Goal: Task Accomplishment & Management: Manage account settings

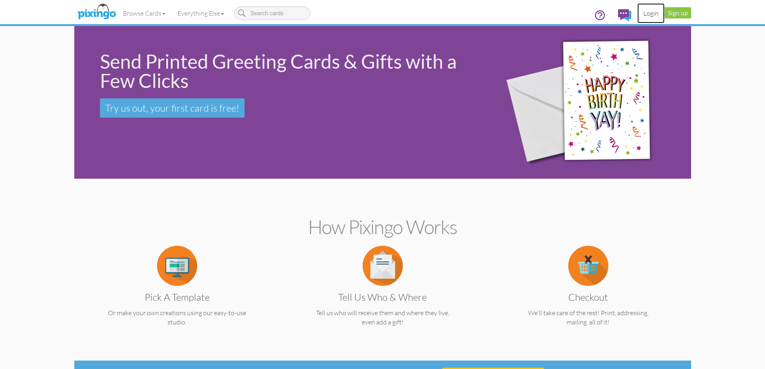
click at [650, 14] on link "Login" at bounding box center [650, 13] width 27 height 20
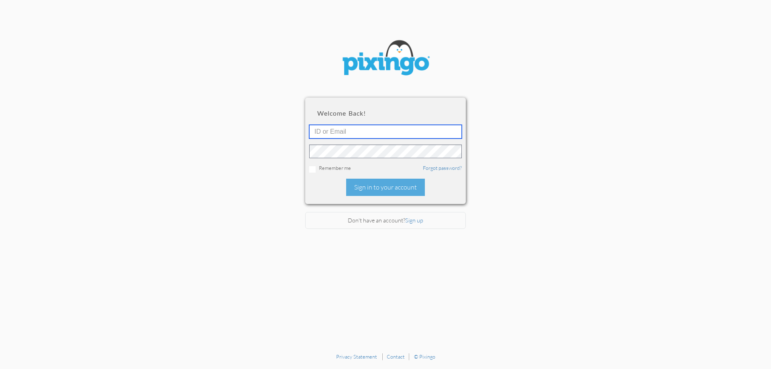
click at [389, 131] on input "text" at bounding box center [385, 132] width 153 height 14
type input "6090"
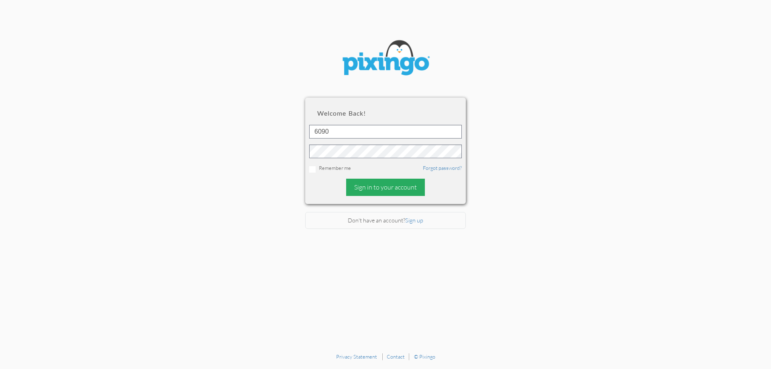
click at [395, 187] on div "Sign in to your account" at bounding box center [385, 187] width 79 height 17
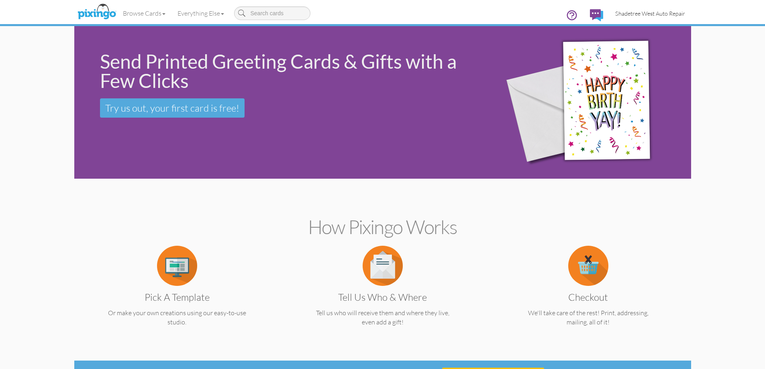
click at [675, 12] on span "Shadetree West Auto Repair" at bounding box center [650, 13] width 70 height 7
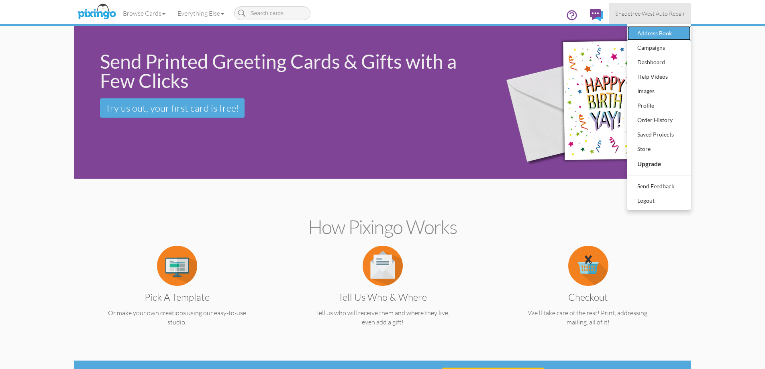
click at [671, 37] on div "Address Book" at bounding box center [658, 33] width 47 height 12
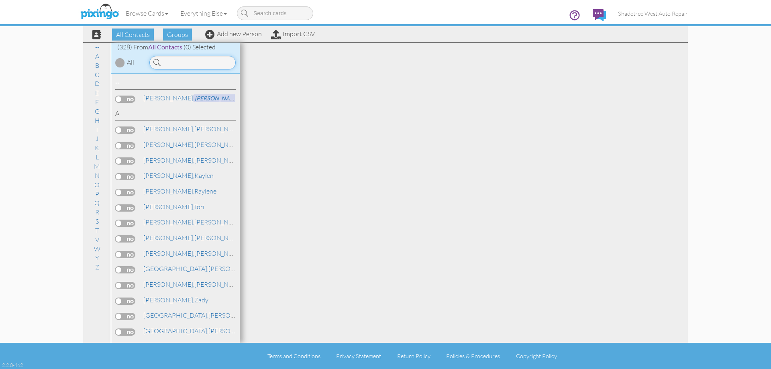
click at [196, 63] on input at bounding box center [192, 63] width 86 height 14
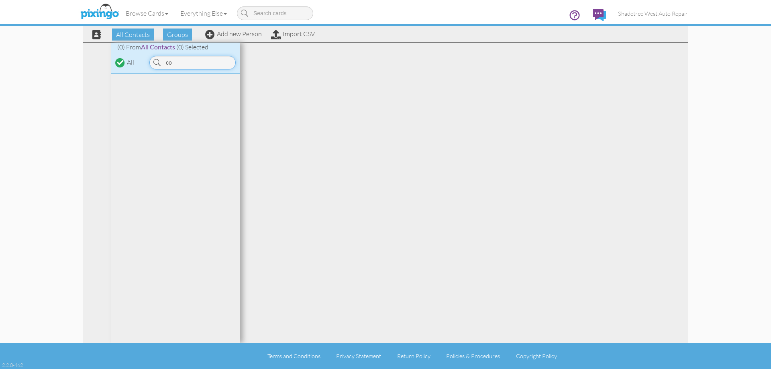
type input "c"
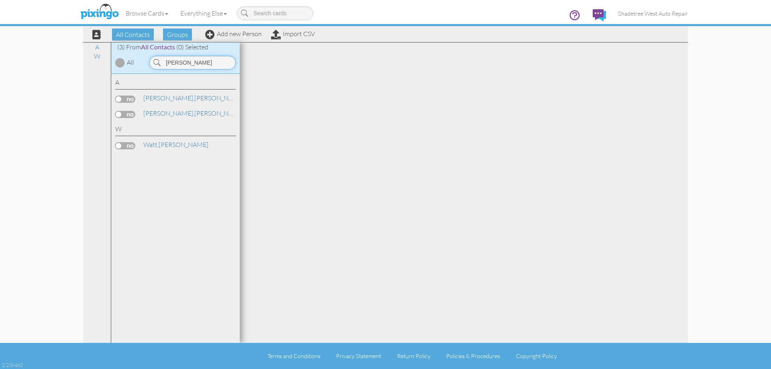
type input "[PERSON_NAME]"
click at [216, 31] on div "Browse Cards Business Accounting Automotive Chiropractor Customer Dental Financ…" at bounding box center [385, 16] width 604 height 32
click at [219, 33] on link "Add new Person" at bounding box center [233, 34] width 57 height 8
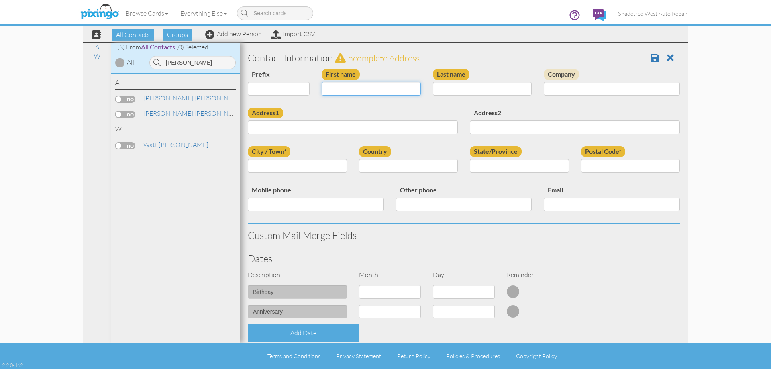
click at [411, 88] on input "First name" at bounding box center [370, 89] width 99 height 14
type input "[PERSON_NAME]"
click at [453, 89] on input "Last name" at bounding box center [482, 89] width 99 height 14
type input "Coleman"
click at [430, 125] on input "Address1" at bounding box center [353, 127] width 210 height 14
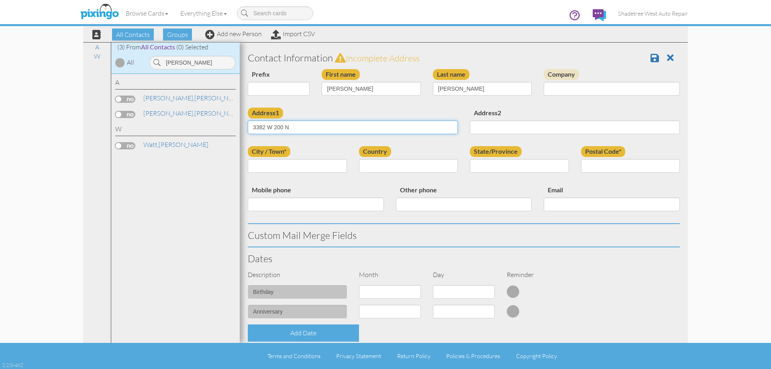
type input "3382 W 200 N"
click at [329, 163] on input "City / Town*" at bounding box center [297, 166] width 99 height 14
type input "[PERSON_NAME]"
click at [372, 168] on select "[GEOGRAPHIC_DATA] -------------- [GEOGRAPHIC_DATA] [GEOGRAPHIC_DATA] [GEOGRAPHI…" at bounding box center [408, 166] width 99 height 14
select select "object:2524"
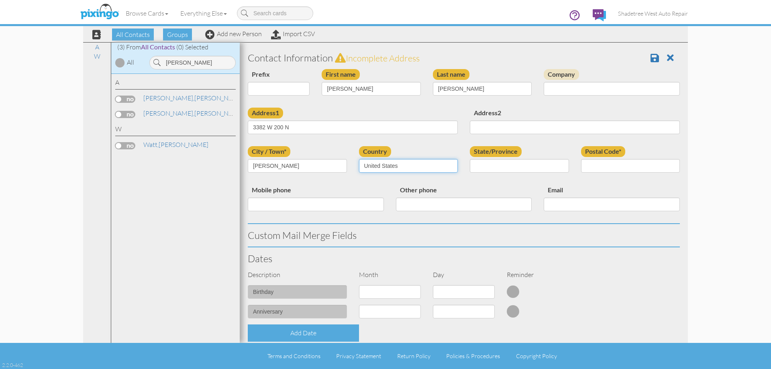
click at [359, 159] on select "[GEOGRAPHIC_DATA] -------------- [GEOGRAPHIC_DATA] [GEOGRAPHIC_DATA] [GEOGRAPHI…" at bounding box center [408, 166] width 99 height 14
drag, startPoint x: 517, startPoint y: 168, endPoint x: 517, endPoint y: 172, distance: 4.4
click at [517, 168] on select "AA (Military) AE (Military) [US_STATE] [US_STATE] [US_STATE] AP (Military) [US_…" at bounding box center [519, 166] width 99 height 14
select select "object:2823"
click at [470, 159] on select "AA (Military) AE (Military) [US_STATE] [US_STATE] [US_STATE] AP (Military) [US_…" at bounding box center [519, 166] width 99 height 14
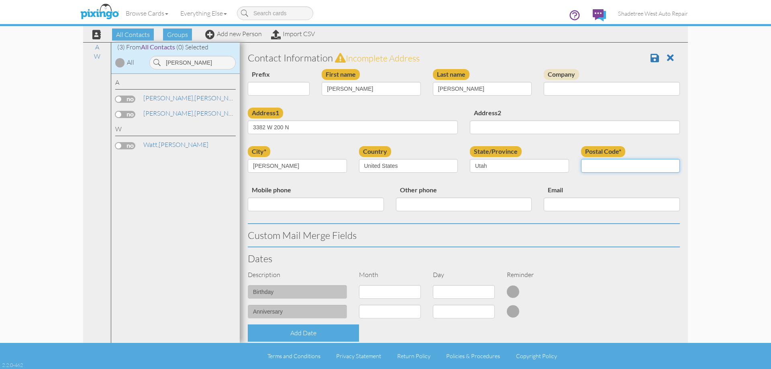
click at [600, 165] on input "Postal Code*" at bounding box center [630, 166] width 99 height 14
type input "84041"
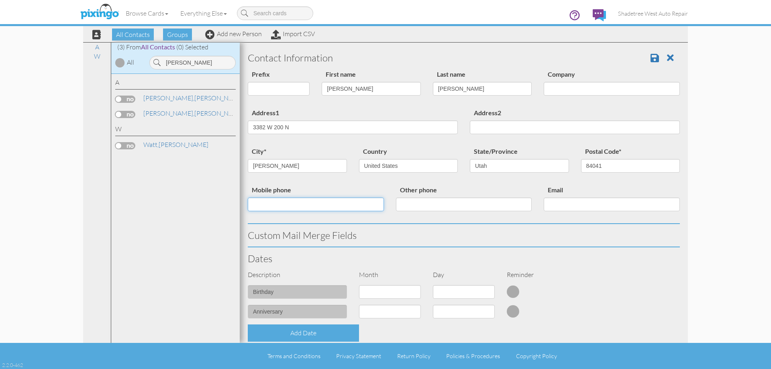
click at [376, 206] on input "Mobile phone" at bounding box center [316, 204] width 136 height 14
type input "8017939859"
click at [557, 231] on h3 "Custom Mail Merge Fields" at bounding box center [464, 235] width 432 height 10
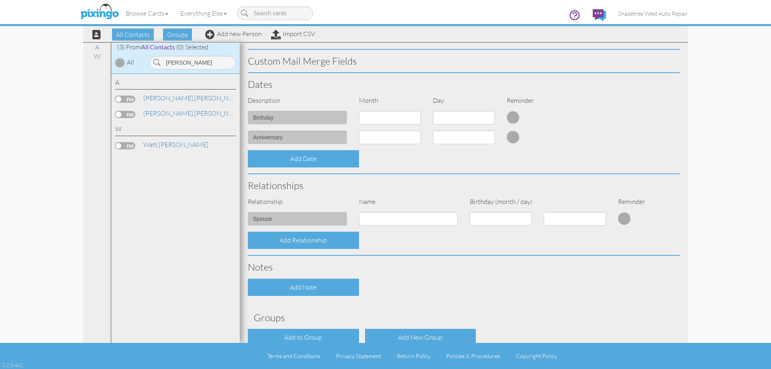
scroll to position [201, 0]
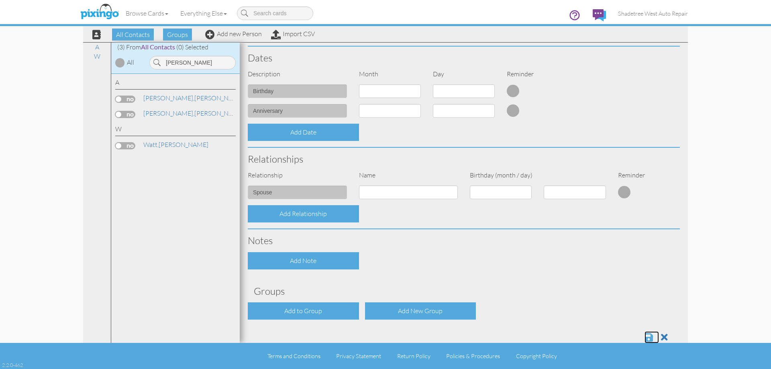
click at [644, 334] on span at bounding box center [648, 337] width 8 height 10
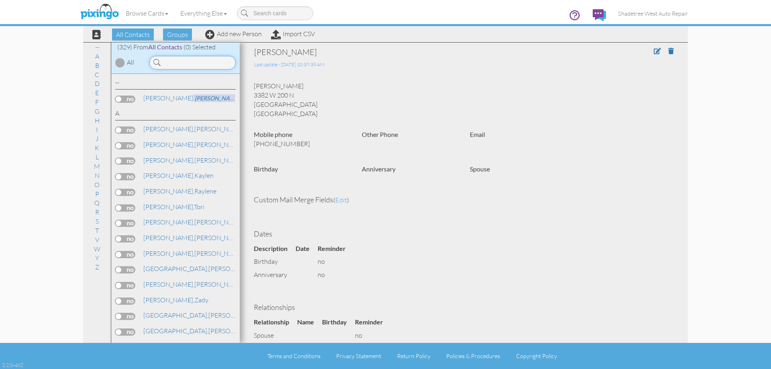
click at [177, 60] on input at bounding box center [192, 63] width 86 height 14
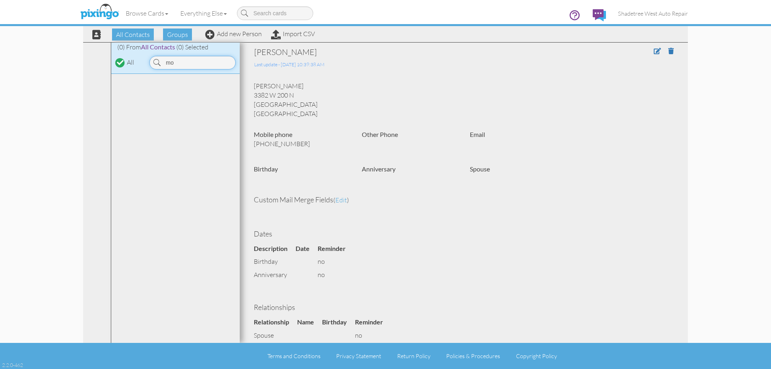
type input "m"
type input "brad"
click at [229, 32] on link "Add new Person" at bounding box center [233, 34] width 57 height 8
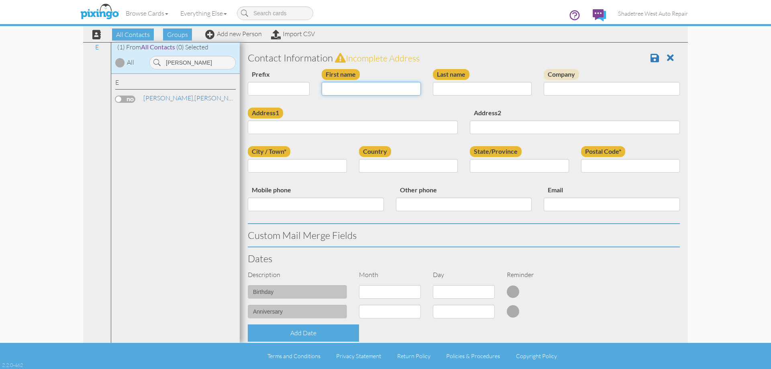
click at [409, 92] on input "First name" at bounding box center [370, 89] width 99 height 14
type input "[PERSON_NAME] And [PERSON_NAME]"
click at [444, 90] on input "Last name" at bounding box center [482, 89] width 99 height 14
type input "Mortensen"
click at [419, 124] on input "Address1" at bounding box center [353, 127] width 210 height 14
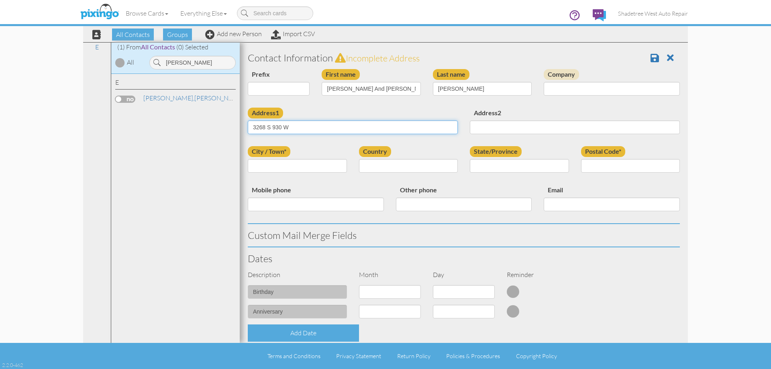
type input "3268 S 930 W"
click at [311, 163] on input "City / Town*" at bounding box center [297, 166] width 99 height 14
type input "syracuse"
click at [384, 169] on select "[GEOGRAPHIC_DATA] -------------- [GEOGRAPHIC_DATA] [GEOGRAPHIC_DATA] [GEOGRAPHI…" at bounding box center [408, 166] width 99 height 14
select select "object:1977"
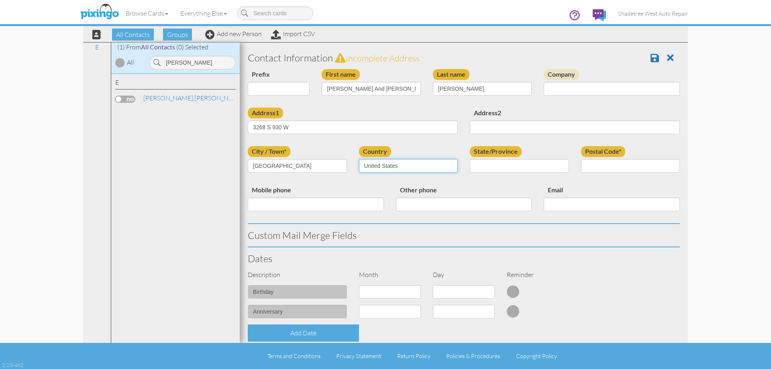
click at [359, 159] on select "United States -------------- Afghanistan Albania Algeria American Samoa Andorra…" at bounding box center [408, 166] width 99 height 14
click at [521, 171] on select "AA (Military) AE (Military) Alabama Alaska American Samoa AP (Military) Arizona…" at bounding box center [519, 166] width 99 height 14
select select "object:2276"
click at [470, 159] on select "AA (Military) AE (Military) Alabama Alaska American Samoa AP (Military) Arizona…" at bounding box center [519, 166] width 99 height 14
click at [628, 165] on input "Postal Code*" at bounding box center [630, 166] width 99 height 14
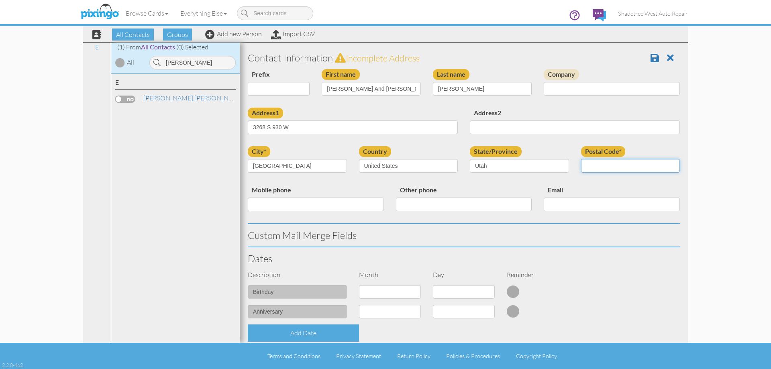
type input "84075"
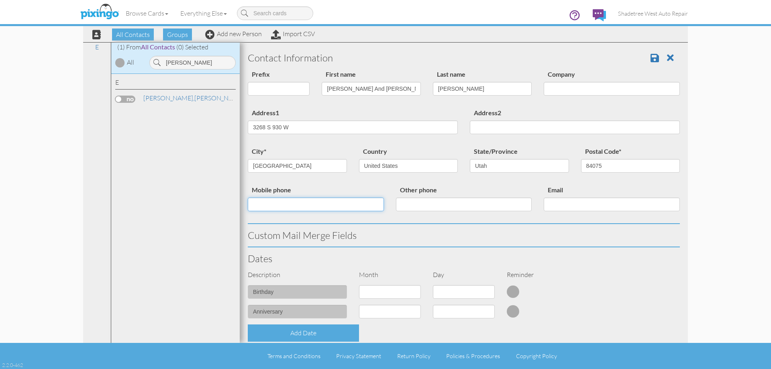
click at [356, 199] on input "Mobile phone" at bounding box center [316, 204] width 136 height 14
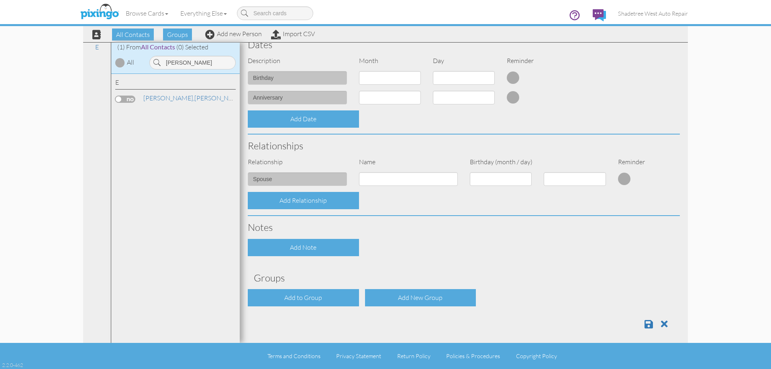
scroll to position [218, 0]
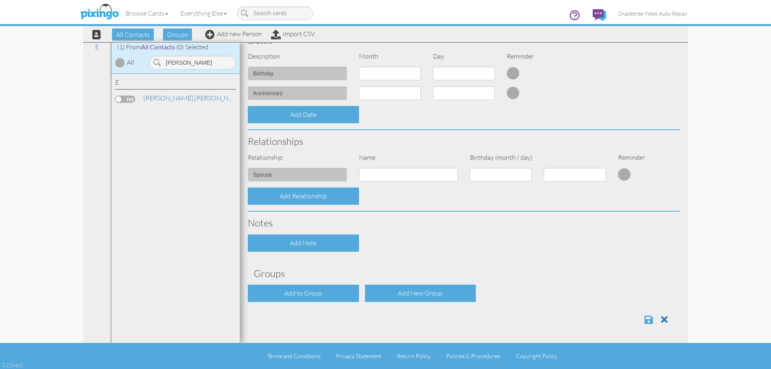
type input "8018826385"
click at [644, 317] on span at bounding box center [648, 320] width 8 height 10
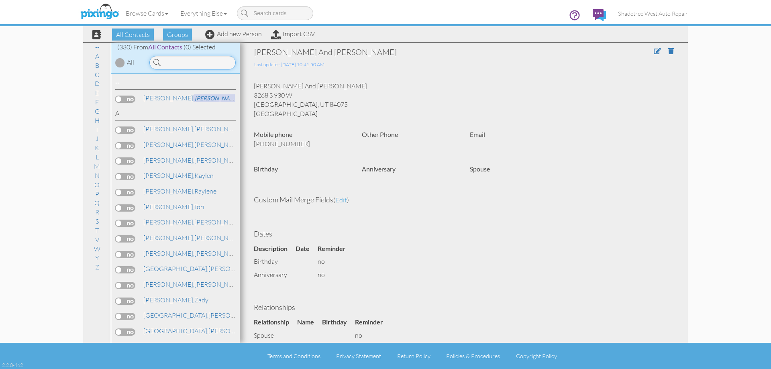
click at [183, 69] on input at bounding box center [192, 63] width 86 height 14
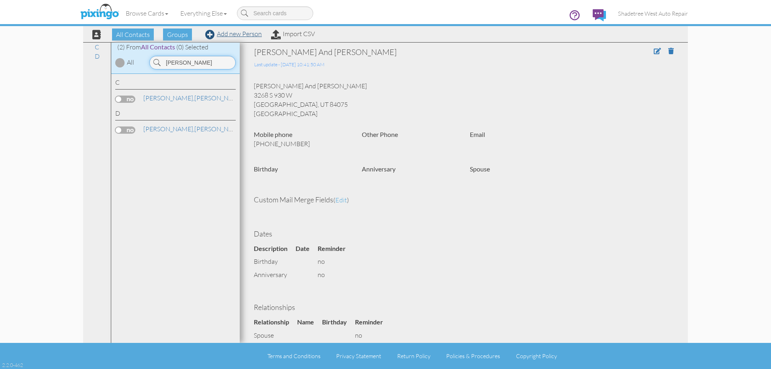
type input "chris l"
click at [260, 35] on link "Add new Person" at bounding box center [233, 34] width 57 height 8
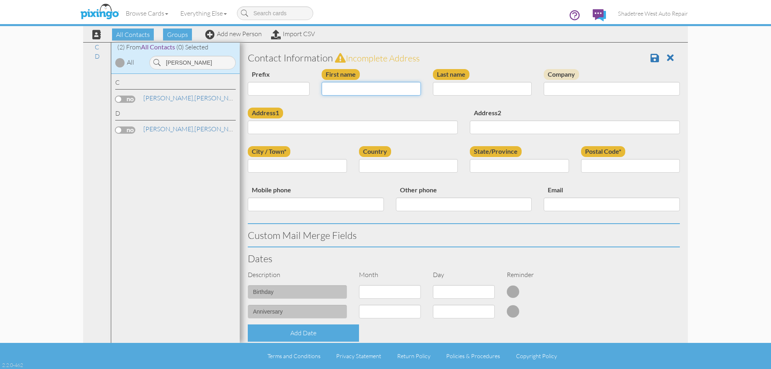
click at [387, 88] on input "First name" at bounding box center [370, 89] width 99 height 14
type input "[PERSON_NAME]"
click at [444, 85] on input "Last name" at bounding box center [482, 89] width 99 height 14
type input "Leavitt"
click at [397, 126] on input "Address1" at bounding box center [353, 127] width 210 height 14
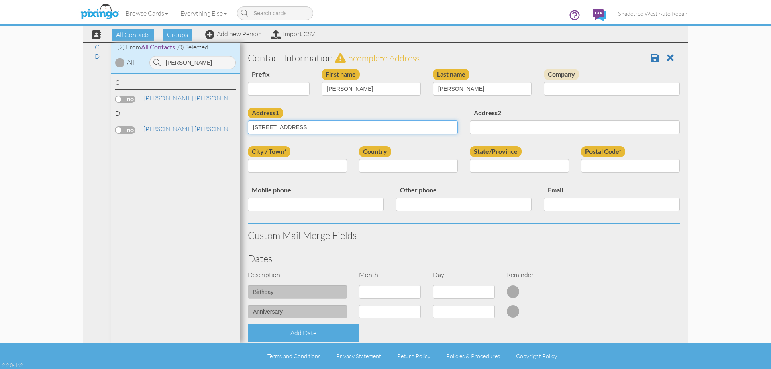
type input "2741 Alisson Way"
click at [259, 162] on input "City / Town*" at bounding box center [297, 166] width 99 height 14
type input "syracuse"
click at [401, 168] on select "[GEOGRAPHIC_DATA] -------------- [GEOGRAPHIC_DATA] [GEOGRAPHIC_DATA] [GEOGRAPHI…" at bounding box center [408, 166] width 99 height 14
select select "object:1273"
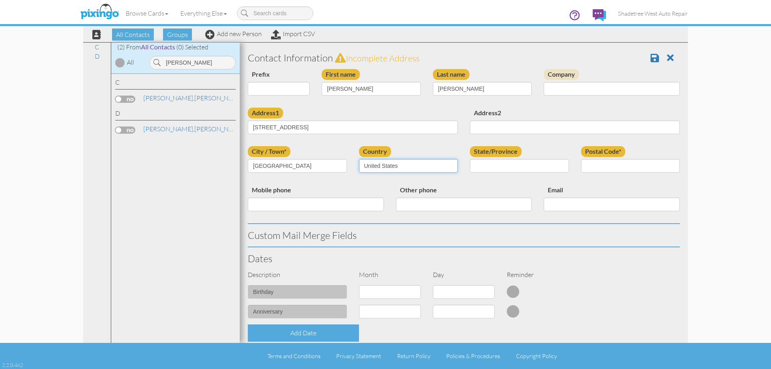
click at [359, 159] on select "[GEOGRAPHIC_DATA] -------------- [GEOGRAPHIC_DATA] [GEOGRAPHIC_DATA] [GEOGRAPHI…" at bounding box center [408, 166] width 99 height 14
click at [542, 160] on select "AA (Military) AE (Military) [US_STATE] [US_STATE] [US_STATE] AP (Military) [US_…" at bounding box center [519, 166] width 99 height 14
select select "object:1572"
click at [470, 159] on select "AA (Military) AE (Military) [US_STATE] [US_STATE] [US_STATE] AP (Military) [US_…" at bounding box center [519, 166] width 99 height 14
click at [627, 161] on input "Postal Code*" at bounding box center [630, 166] width 99 height 14
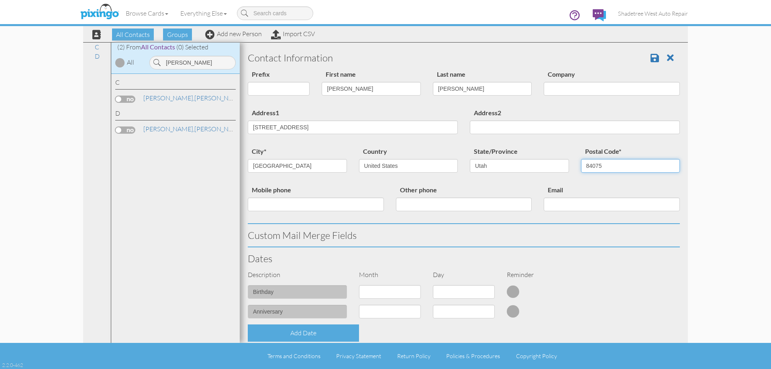
type input "84075"
click at [355, 209] on input "Mobile phone" at bounding box center [316, 204] width 136 height 14
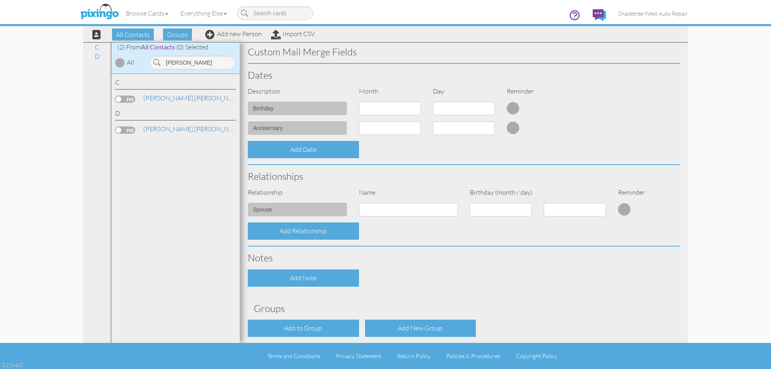
scroll to position [201, 0]
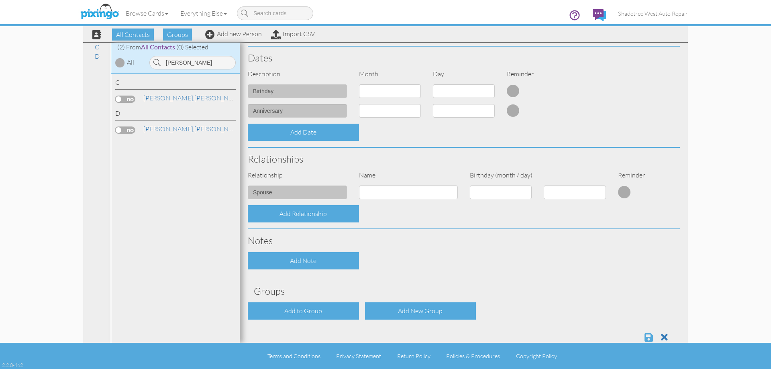
type input "3852490480"
click at [647, 338] on span at bounding box center [648, 337] width 8 height 10
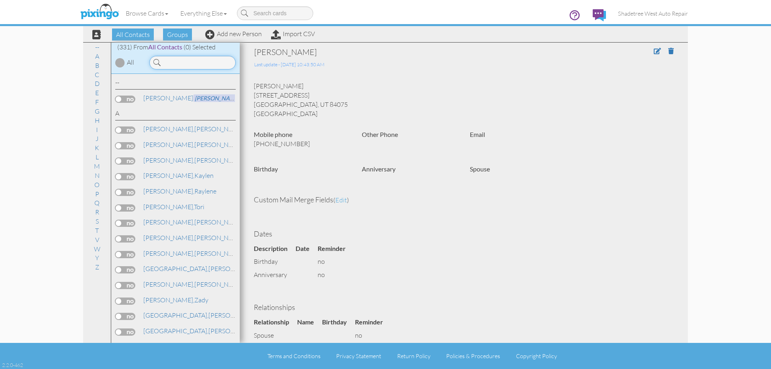
click at [211, 63] on input at bounding box center [192, 63] width 86 height 14
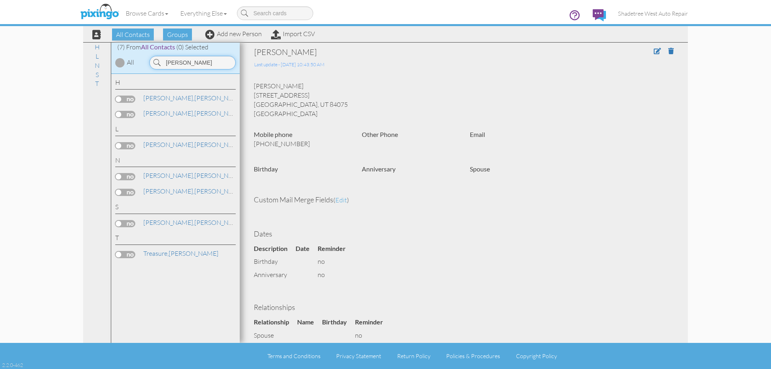
drag, startPoint x: 184, startPoint y: 59, endPoint x: 158, endPoint y: 58, distance: 26.1
click at [158, 58] on div "brian" at bounding box center [192, 63] width 86 height 14
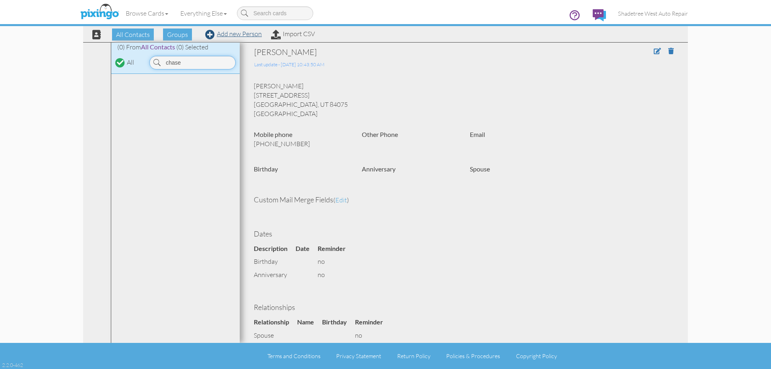
type input "chase"
click at [252, 33] on link "Add new Person" at bounding box center [233, 34] width 57 height 8
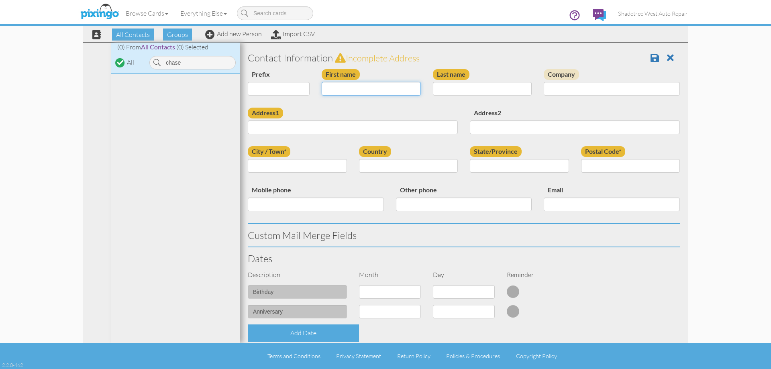
click at [363, 93] on input "First name" at bounding box center [370, 89] width 99 height 14
type input "Chase"
click at [439, 87] on input "Last name" at bounding box center [482, 89] width 99 height 14
click at [433, 125] on input "Address1" at bounding box center [353, 127] width 210 height 14
click at [443, 90] on input "[PERSON_NAME]" at bounding box center [482, 89] width 99 height 14
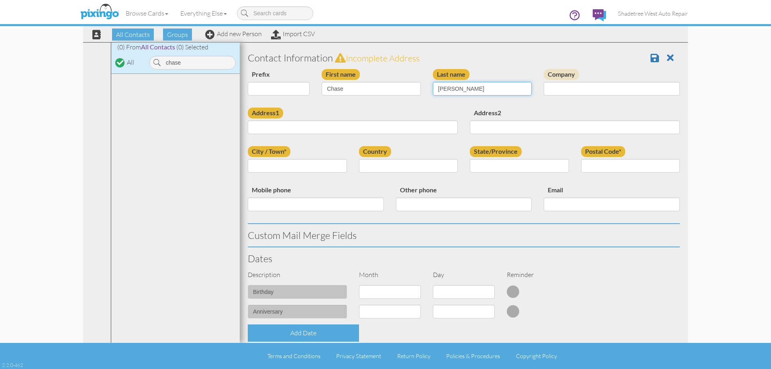
type input "[PERSON_NAME]"
click at [407, 130] on input "Address1" at bounding box center [353, 127] width 210 height 14
type input "1812 Parkview Drive"
click at [329, 169] on input "City / Town*" at bounding box center [297, 166] width 99 height 14
type input "syracuse"
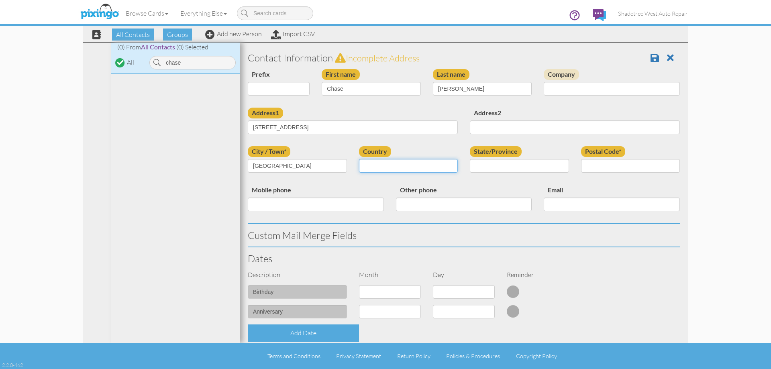
click at [369, 170] on select "[GEOGRAPHIC_DATA] -------------- [GEOGRAPHIC_DATA] [GEOGRAPHIC_DATA] [GEOGRAPHI…" at bounding box center [408, 166] width 99 height 14
select select "object:1579"
click at [359, 159] on select "[GEOGRAPHIC_DATA] -------------- [GEOGRAPHIC_DATA] [GEOGRAPHIC_DATA] [GEOGRAPHI…" at bounding box center [408, 166] width 99 height 14
click at [548, 161] on select "AA (Military) AE (Military) [US_STATE] [US_STATE] [US_STATE] AP (Military) [US_…" at bounding box center [519, 166] width 99 height 14
select select "object:1878"
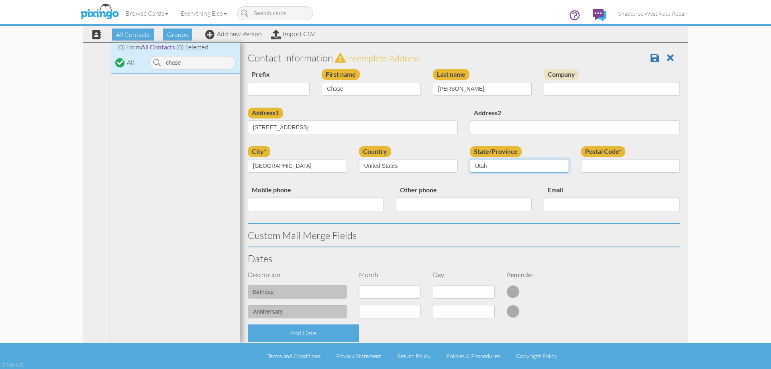
click at [470, 159] on select "AA (Military) AE (Military) [US_STATE] [US_STATE] [US_STATE] AP (Military) [US_…" at bounding box center [519, 166] width 99 height 14
click at [623, 167] on input "Postal Code*" at bounding box center [630, 166] width 99 height 14
type input "84075"
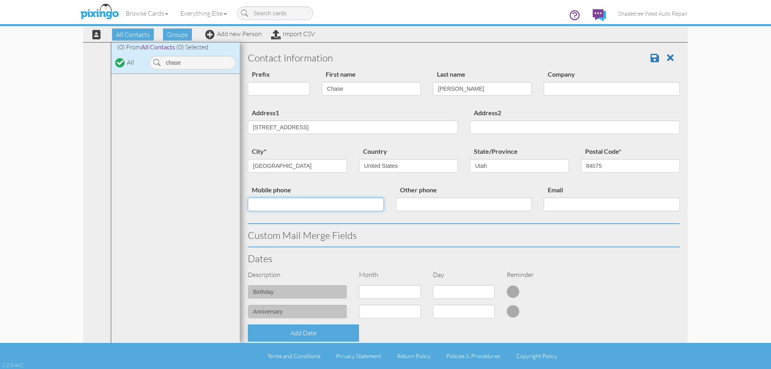
click at [372, 200] on input "Mobile phone" at bounding box center [316, 204] width 136 height 14
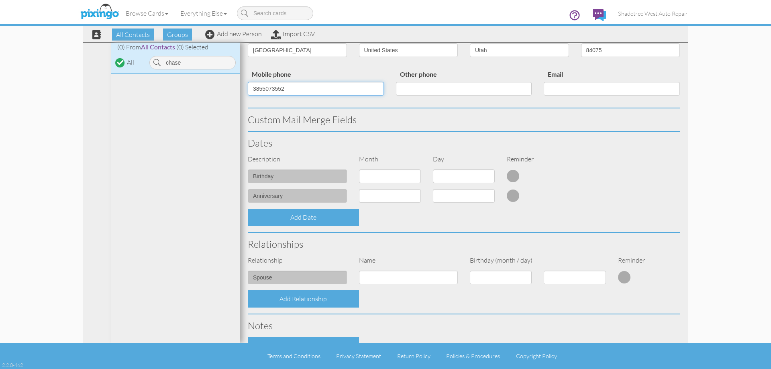
scroll to position [201, 0]
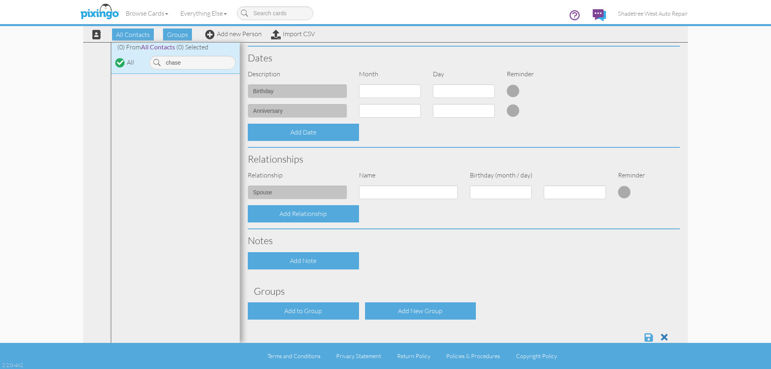
type input "3855073552"
click at [644, 336] on span at bounding box center [648, 337] width 8 height 10
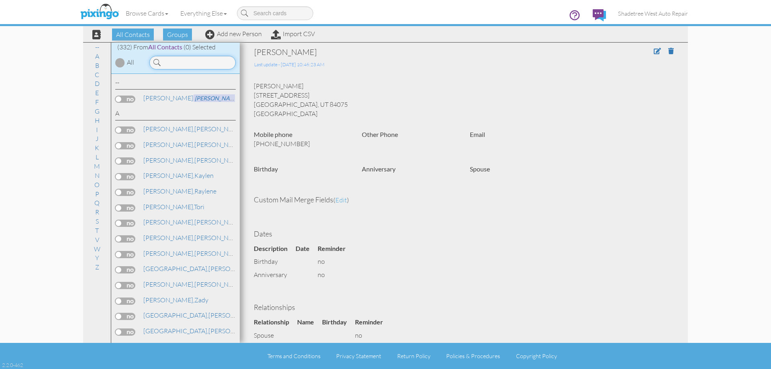
click at [167, 65] on input at bounding box center [192, 63] width 86 height 14
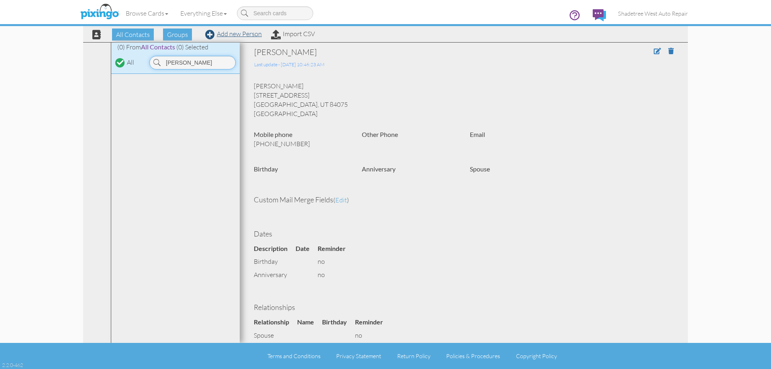
type input "[PERSON_NAME]"
click at [214, 35] on link "Add new Person" at bounding box center [233, 34] width 57 height 8
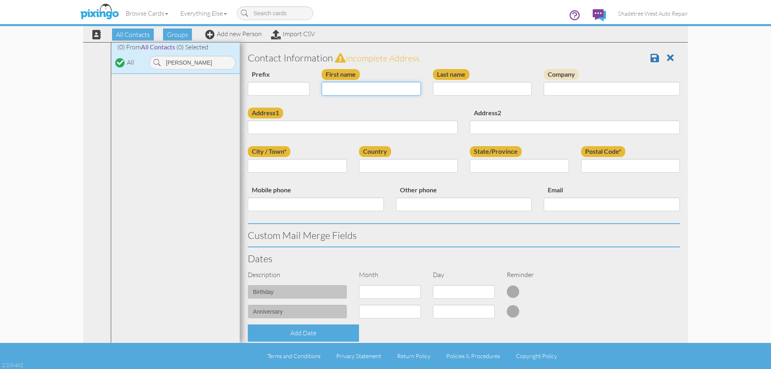
drag, startPoint x: 355, startPoint y: 85, endPoint x: 360, endPoint y: 91, distance: 7.5
click at [355, 85] on input "First name" at bounding box center [370, 89] width 99 height 14
type input "[PERSON_NAME]"
click at [465, 88] on input "Last name" at bounding box center [482, 89] width 99 height 14
type input "B"
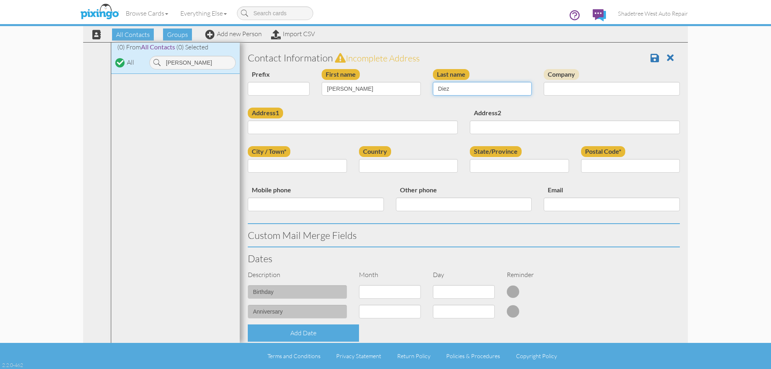
type input "Diez"
click at [433, 121] on input "Address1" at bounding box center [353, 127] width 210 height 14
type input "[STREET_ADDRESS][PERSON_NAME]"
click at [302, 170] on input "City / Town*" at bounding box center [297, 166] width 99 height 14
type input "[GEOGRAPHIC_DATA]"
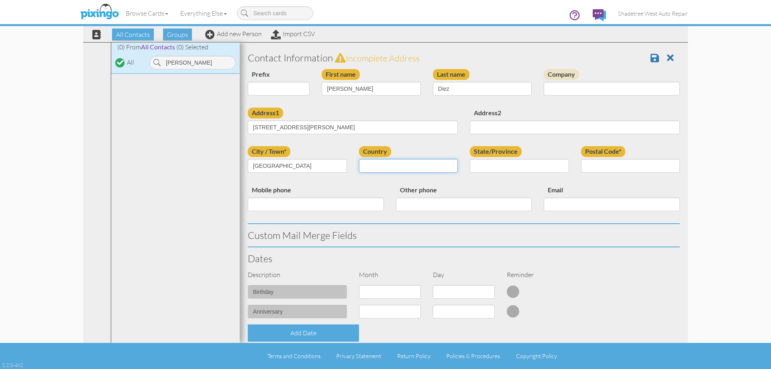
click at [390, 168] on select "[GEOGRAPHIC_DATA] -------------- [GEOGRAPHIC_DATA] [GEOGRAPHIC_DATA] [GEOGRAPHI…" at bounding box center [408, 166] width 99 height 14
select select "object:1274"
click at [359, 159] on select "[GEOGRAPHIC_DATA] -------------- [GEOGRAPHIC_DATA] [GEOGRAPHIC_DATA] [GEOGRAPHI…" at bounding box center [408, 166] width 99 height 14
click at [500, 166] on select "AA (Military) AE (Military) [US_STATE] [US_STATE] [US_STATE] AP (Military) [US_…" at bounding box center [519, 166] width 99 height 14
select select "object:1573"
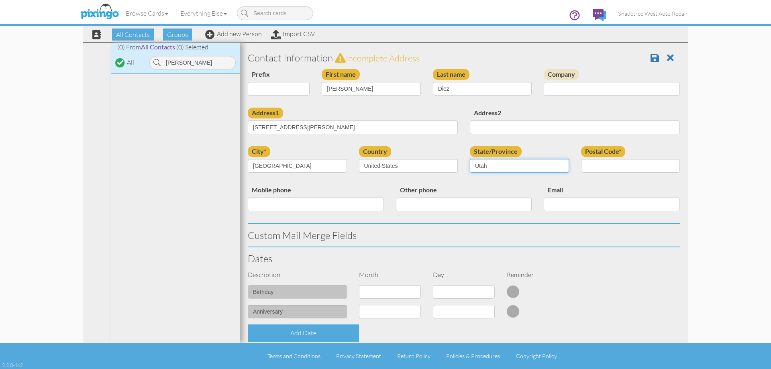
click at [470, 159] on select "AA (Military) AE (Military) [US_STATE] [US_STATE] [US_STATE] AP (Military) [US_…" at bounding box center [519, 166] width 99 height 14
click at [608, 169] on input "Postal Code*" at bounding box center [630, 166] width 99 height 14
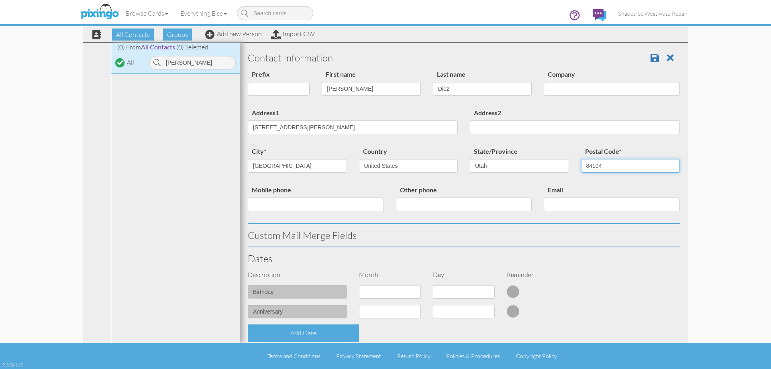
type input "84104"
click at [360, 207] on input "Mobile phone" at bounding box center [316, 204] width 136 height 14
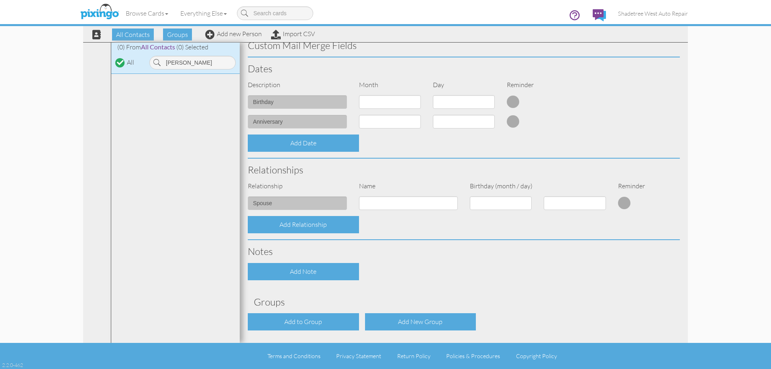
scroll to position [218, 0]
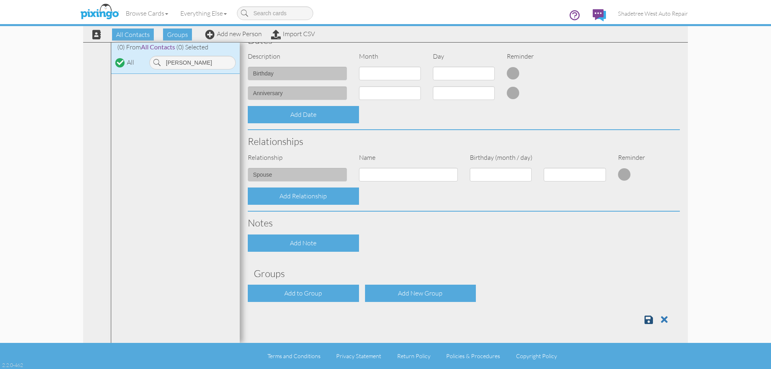
type input "3855199463"
click at [647, 322] on link at bounding box center [651, 319] width 14 height 12
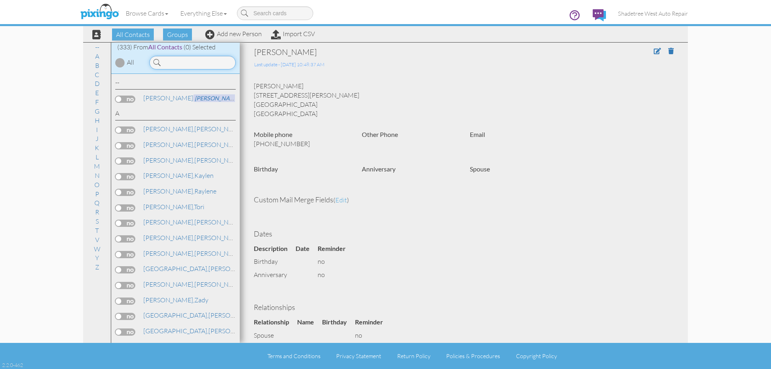
click at [177, 64] on input at bounding box center [192, 63] width 86 height 14
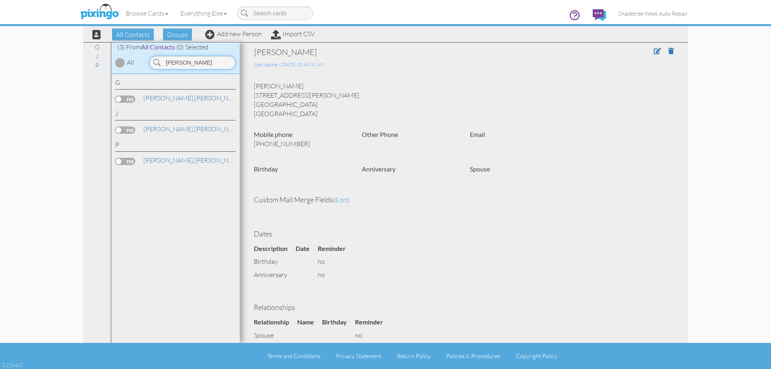
drag, startPoint x: 197, startPoint y: 63, endPoint x: 116, endPoint y: 67, distance: 81.5
click at [119, 68] on div "(3) From All Contacts (0) Selected All andra" at bounding box center [175, 58] width 128 height 31
drag, startPoint x: 197, startPoint y: 64, endPoint x: 80, endPoint y: 65, distance: 117.2
click at [80, 65] on div "All Contacts Groups Add new Person Import CSV All Contacts (333) My Groups Crea…" at bounding box center [385, 171] width 616 height 343
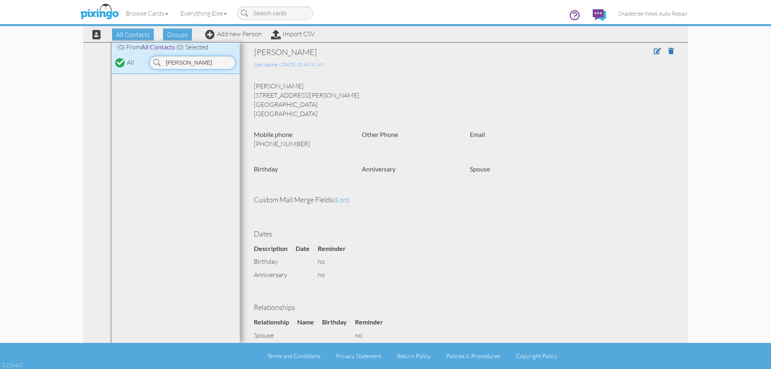
type input "[PERSON_NAME]"
click at [239, 29] on div "Browse Cards Business Accounting Automotive Chiropractor Customer Dental Financ…" at bounding box center [385, 16] width 604 height 32
click at [239, 31] on div "Browse Cards Business Accounting Automotive Chiropractor Customer Dental Financ…" at bounding box center [385, 16] width 604 height 32
click at [244, 35] on link "Add new Person" at bounding box center [233, 34] width 57 height 8
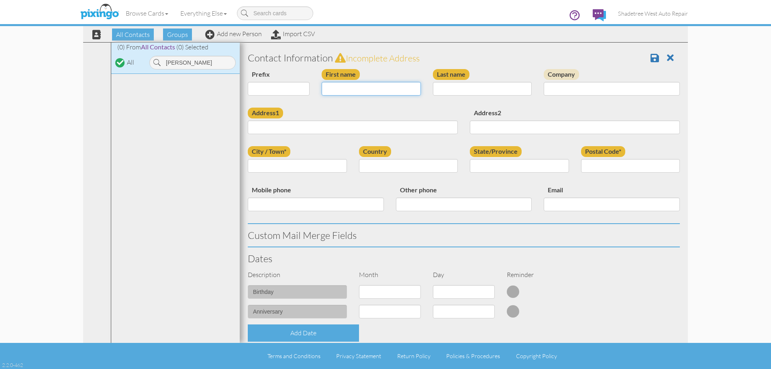
click at [346, 88] on input "First name" at bounding box center [370, 89] width 99 height 14
type input "[PERSON_NAME]"
click at [506, 90] on input "Last name" at bounding box center [482, 89] width 99 height 14
type input "Stewart"
click at [403, 127] on input "Address1" at bounding box center [353, 127] width 210 height 14
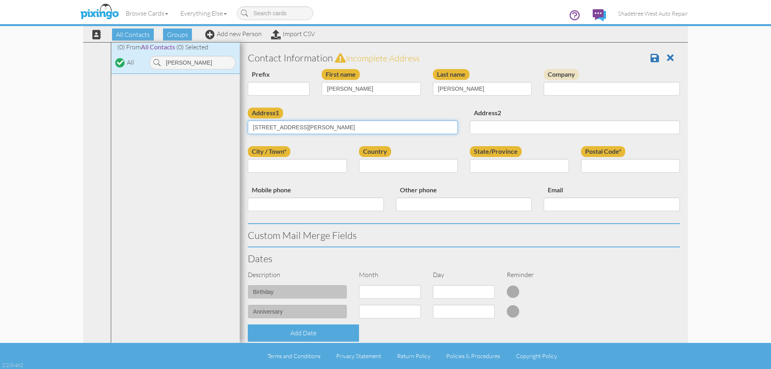
type input "245 Dawson St"
click at [284, 166] on input "City / Town*" at bounding box center [297, 166] width 99 height 14
type input "Layton"
click at [409, 165] on select "United States -------------- Afghanistan Albania Algeria American Samoa Andorra…" at bounding box center [408, 166] width 99 height 14
select select "object:1417"
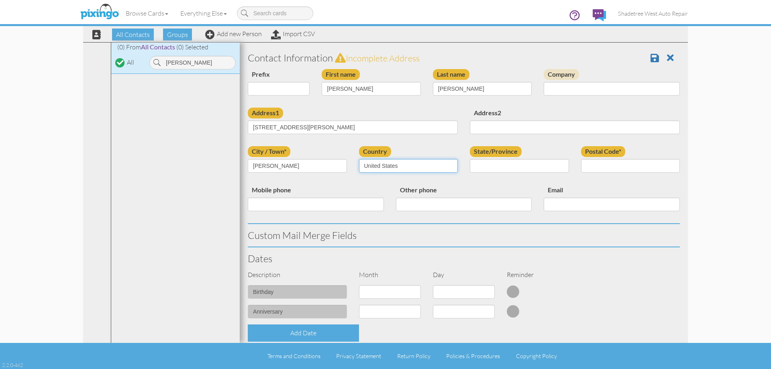
click at [359, 159] on select "United States -------------- Afghanistan Albania Algeria American Samoa Andorra…" at bounding box center [408, 166] width 99 height 14
click at [540, 161] on select "AA (Military) AE (Military) Alabama Alaska American Samoa AP (Military) Arizona…" at bounding box center [519, 166] width 99 height 14
select select "object:1716"
click at [470, 159] on select "AA (Military) AE (Military) Alabama Alaska American Samoa AP (Military) Arizona…" at bounding box center [519, 166] width 99 height 14
click at [611, 168] on input "Postal Code*" at bounding box center [630, 166] width 99 height 14
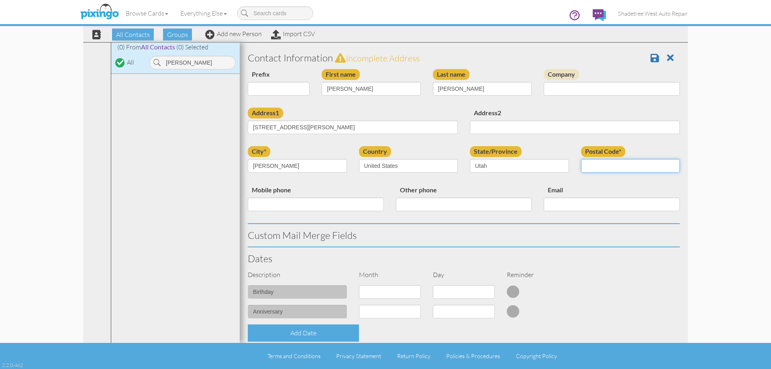
type input "84041"
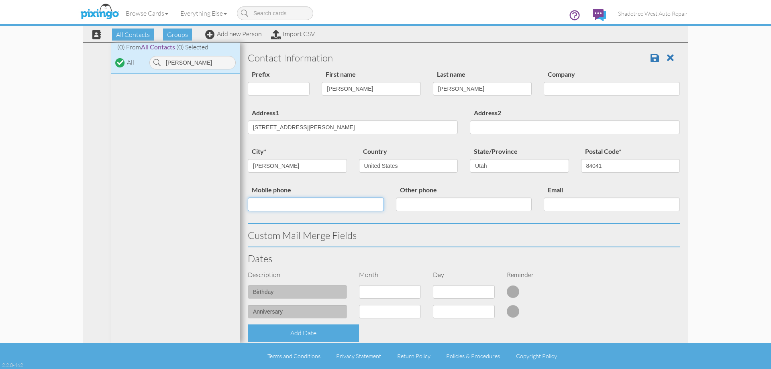
click at [374, 207] on input "Mobile phone" at bounding box center [316, 204] width 136 height 14
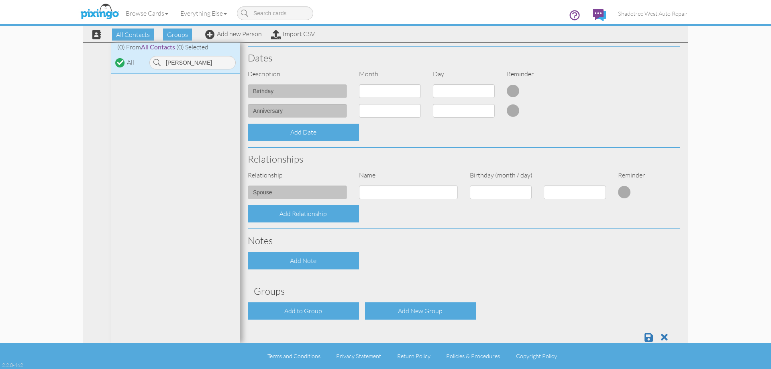
scroll to position [218, 0]
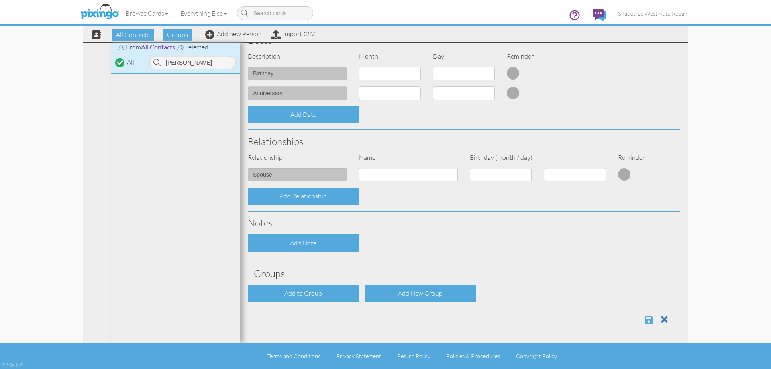
type input "8018106221"
click at [644, 317] on span at bounding box center [648, 320] width 8 height 10
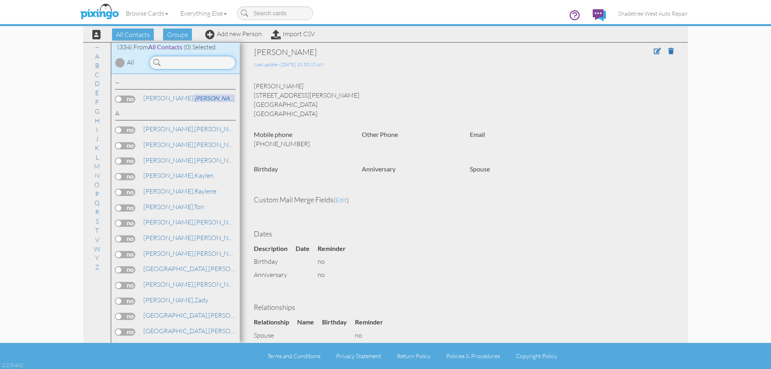
click at [188, 63] on input at bounding box center [192, 63] width 86 height 14
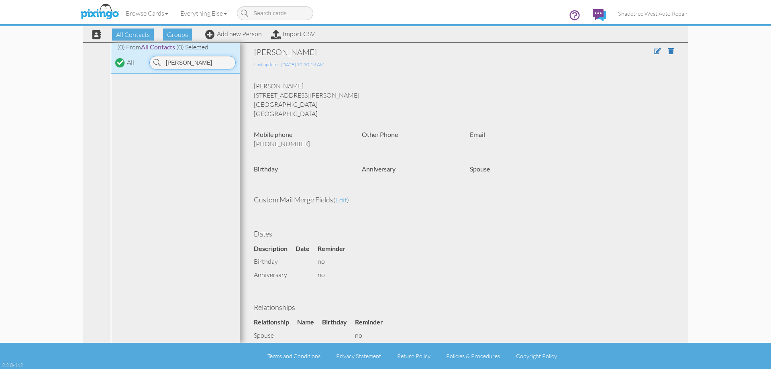
type input "nicholas"
click at [241, 31] on div "Browse Cards Business Accounting Automotive Chiropractor Customer Dental Financ…" at bounding box center [385, 16] width 604 height 32
click at [246, 35] on link "Add new Person" at bounding box center [233, 34] width 57 height 8
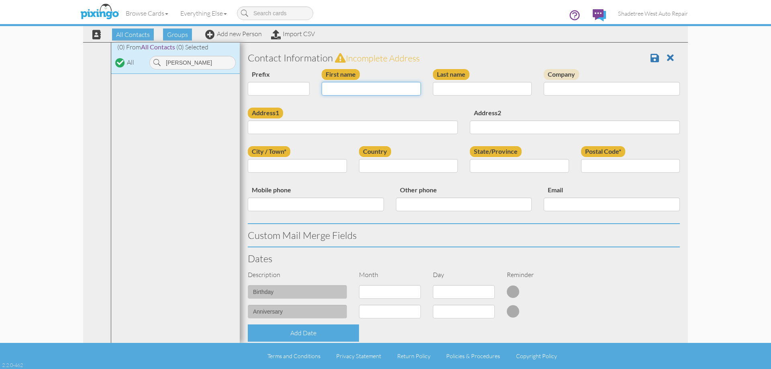
click at [386, 89] on input "First name" at bounding box center [370, 89] width 99 height 14
type input "Nicholas"
click at [503, 85] on input "Last name" at bounding box center [482, 89] width 99 height 14
type input "Buckendorf"
click at [429, 123] on input "Address1" at bounding box center [353, 127] width 210 height 14
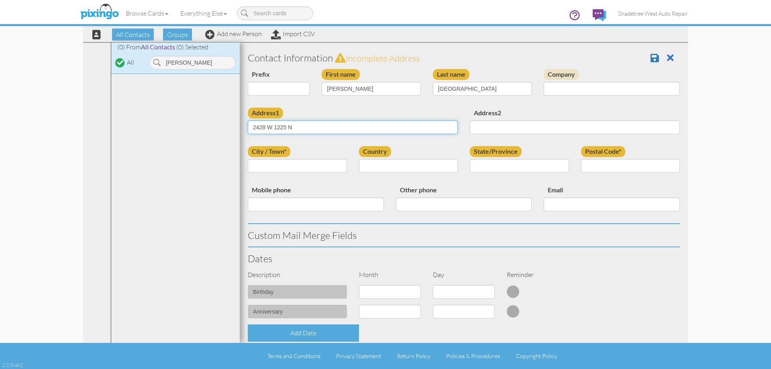
type input "2428 W 1225 N"
click at [336, 167] on input "City / Town*" at bounding box center [297, 166] width 99 height 14
type input "Layton"
click at [387, 167] on select "United States -------------- Afghanistan Albania Algeria American Samoa Andorra…" at bounding box center [408, 166] width 99 height 14
click at [359, 159] on select "United States -------------- Afghanistan Albania Algeria American Samoa Andorra…" at bounding box center [408, 166] width 99 height 14
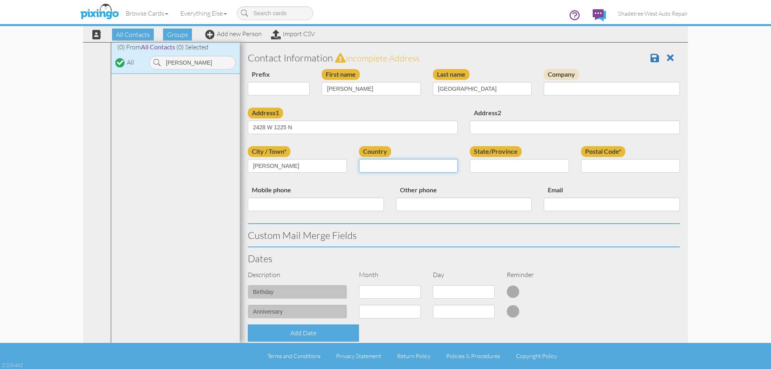
click at [395, 167] on select "United States -------------- Afghanistan Albania Algeria American Samoa Andorra…" at bounding box center [408, 166] width 99 height 14
select select "object:1264"
click at [359, 159] on select "United States -------------- Afghanistan Albania Algeria American Samoa Andorra…" at bounding box center [408, 166] width 99 height 14
click at [504, 163] on select "AA (Military) AE (Military) Alabama Alaska American Samoa AP (Military) Arizona…" at bounding box center [519, 166] width 99 height 14
select select "object:1563"
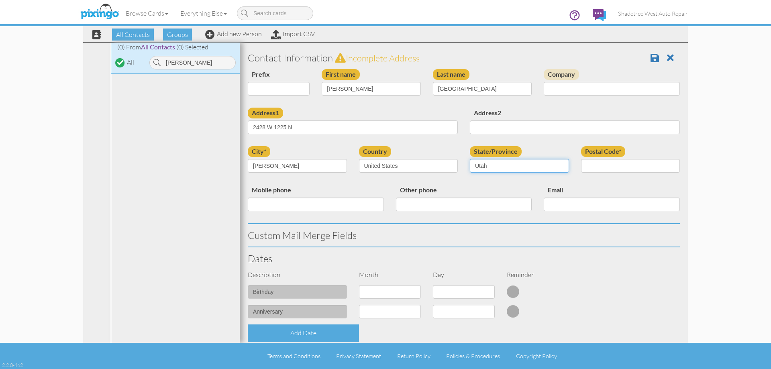
click at [470, 159] on select "AA (Military) AE (Military) Alabama Alaska American Samoa AP (Military) Arizona…" at bounding box center [519, 166] width 99 height 14
click at [612, 166] on input "Postal Code*" at bounding box center [630, 166] width 99 height 14
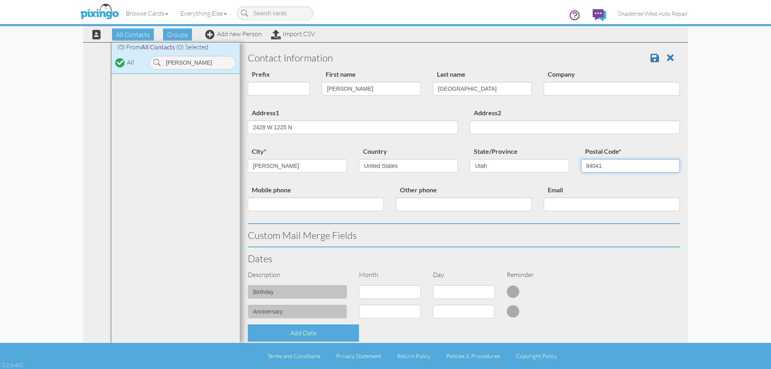
type input "84041"
click at [318, 205] on input "Mobile phone" at bounding box center [316, 204] width 136 height 14
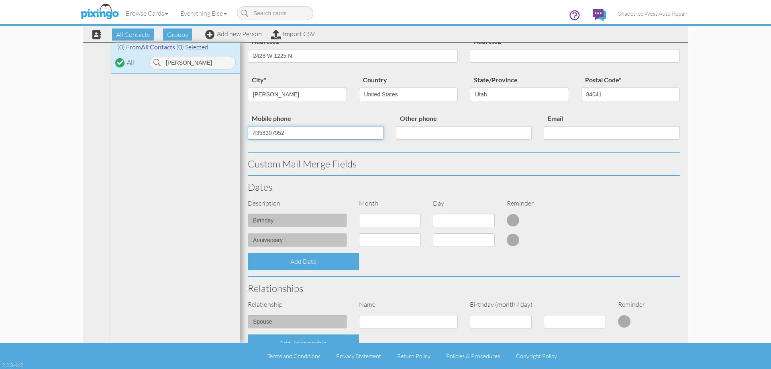
scroll to position [201, 0]
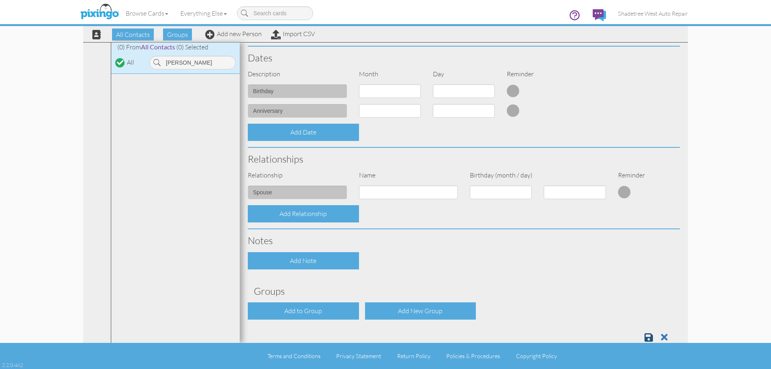
type input "4358307952"
click at [644, 331] on link at bounding box center [651, 337] width 14 height 12
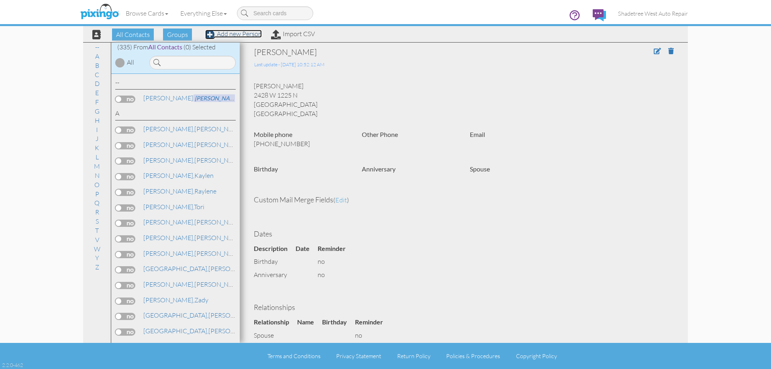
click at [218, 35] on link "Add new Person" at bounding box center [233, 34] width 57 height 8
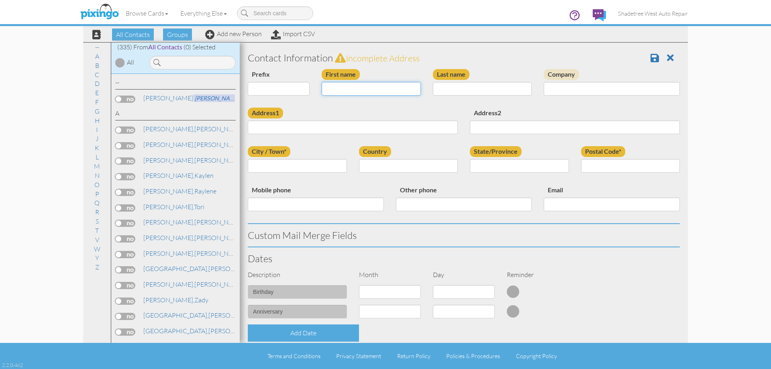
click at [376, 84] on input "First name" at bounding box center [370, 89] width 99 height 14
click at [176, 61] on input at bounding box center [192, 63] width 86 height 14
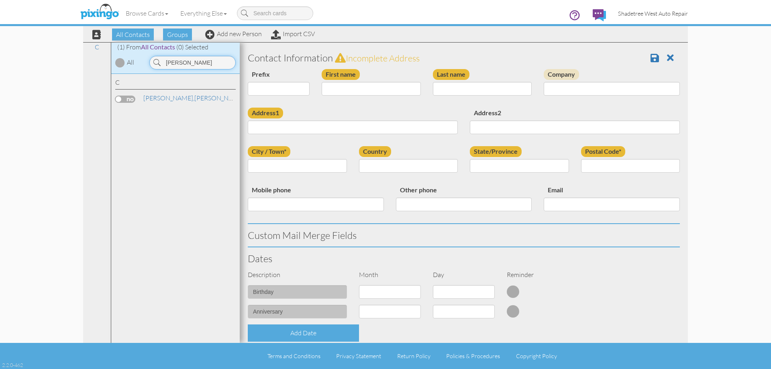
type input "[PERSON_NAME]"
click at [683, 10] on span "Shadetree West Auto Repair" at bounding box center [653, 13] width 70 height 7
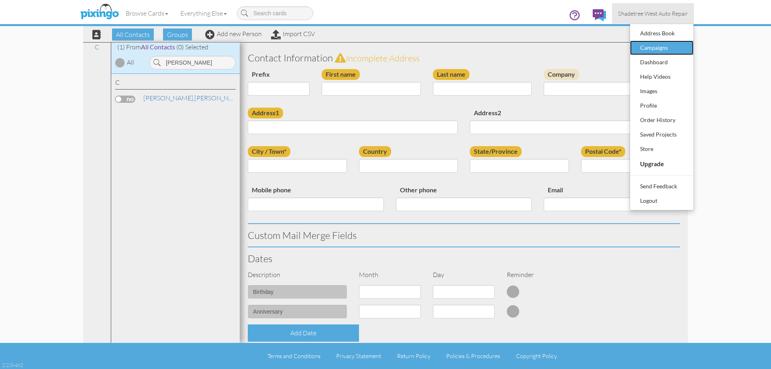
click at [671, 49] on div "Campaigns" at bounding box center [661, 48] width 47 height 12
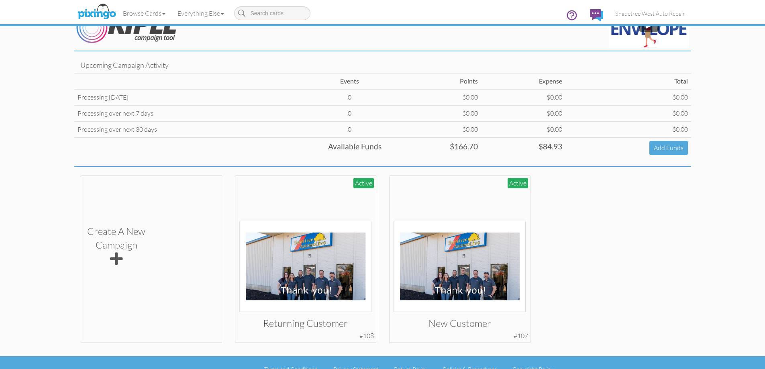
scroll to position [38, 0]
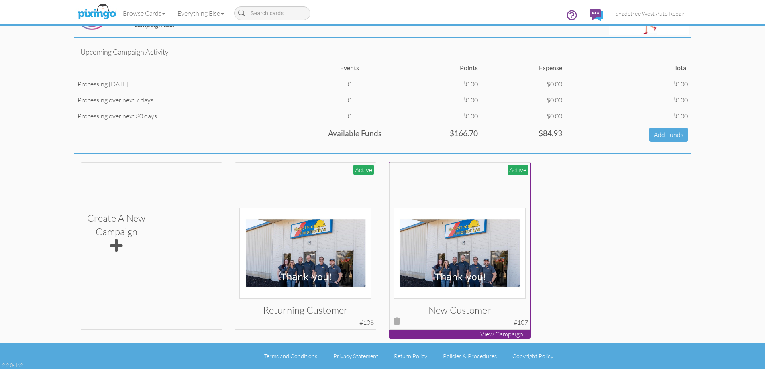
click at [461, 278] on img at bounding box center [459, 252] width 132 height 91
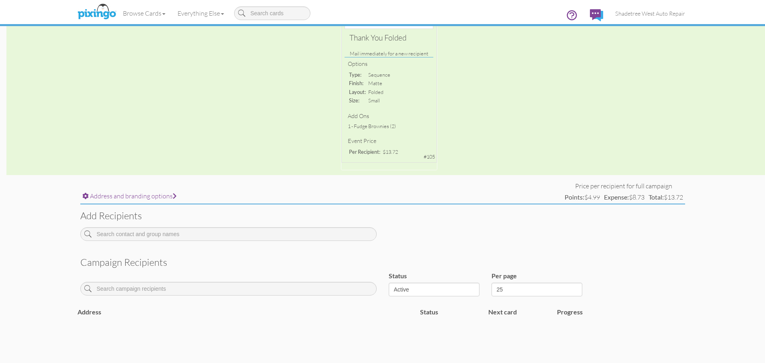
scroll to position [161, 0]
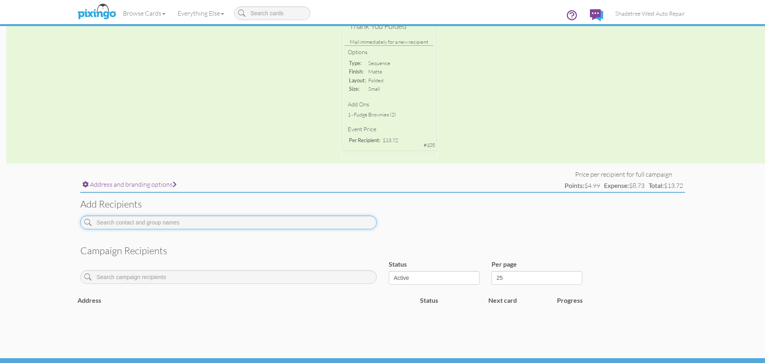
click at [293, 223] on input at bounding box center [228, 223] width 296 height 14
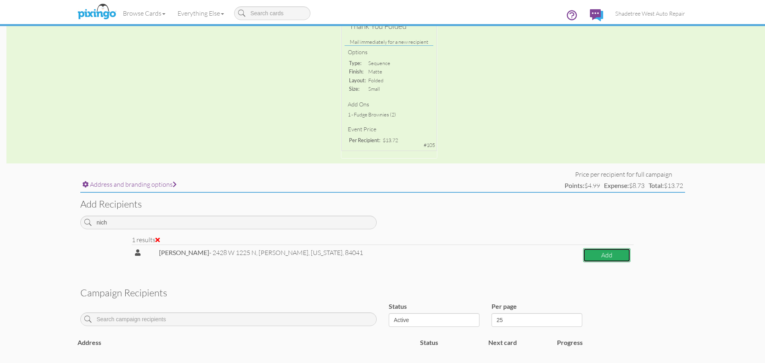
click at [587, 250] on button "Add" at bounding box center [606, 255] width 47 height 14
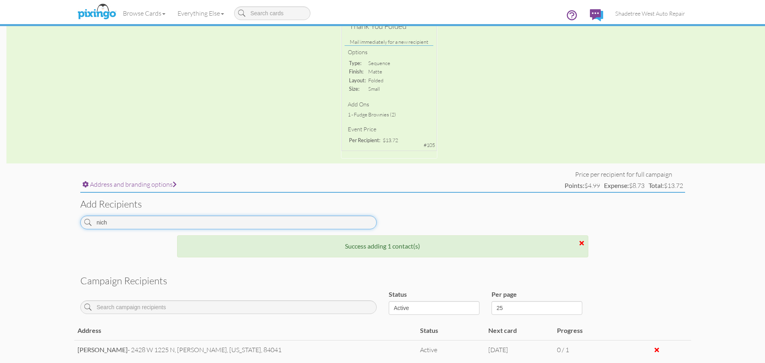
drag, startPoint x: 203, startPoint y: 220, endPoint x: 69, endPoint y: 237, distance: 135.0
click at [69, 237] on campaign-detail "Toggle navigation Visit Pixingo Mobile Browse Cards Business Accounting Automot…" at bounding box center [382, 136] width 765 height 594
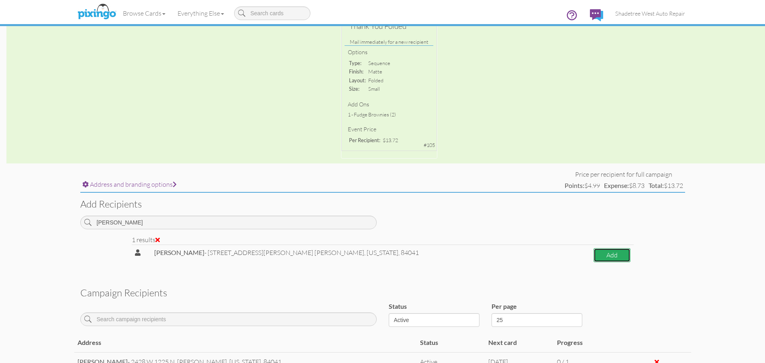
click at [606, 256] on button "Add" at bounding box center [611, 255] width 37 height 14
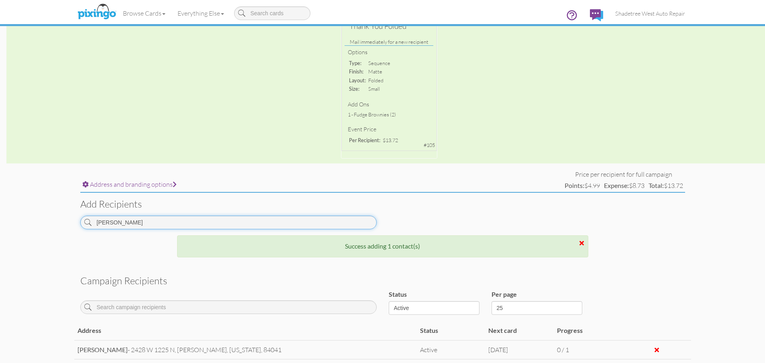
drag, startPoint x: 129, startPoint y: 218, endPoint x: 60, endPoint y: 217, distance: 68.6
click at [60, 217] on campaign-detail "Toggle navigation Visit Pixingo Mobile Browse Cards Business Accounting Automot…" at bounding box center [382, 145] width 765 height 613
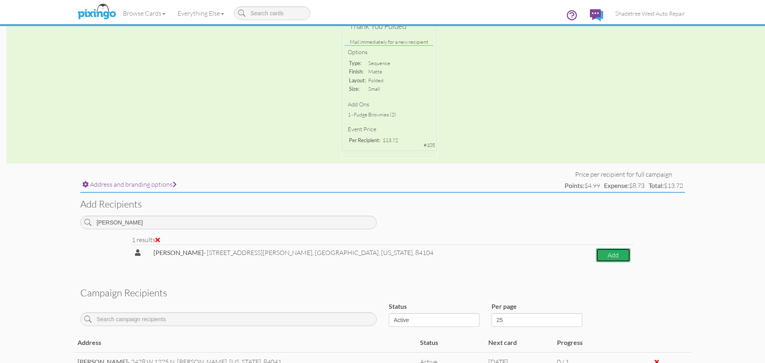
click at [620, 256] on button "Add" at bounding box center [613, 255] width 35 height 14
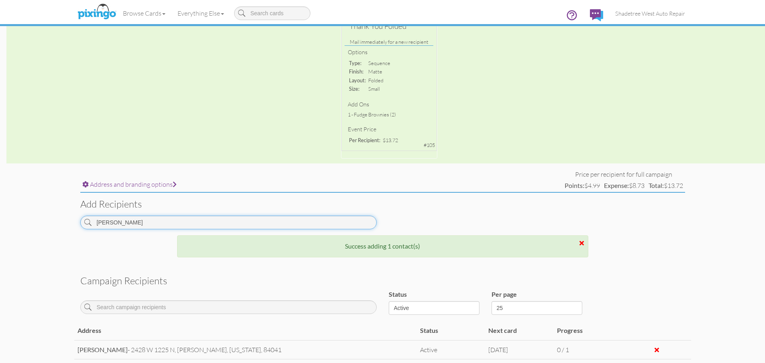
drag, startPoint x: 140, startPoint y: 225, endPoint x: 100, endPoint y: 226, distance: 40.2
click at [100, 226] on input "[PERSON_NAME]" at bounding box center [228, 223] width 296 height 14
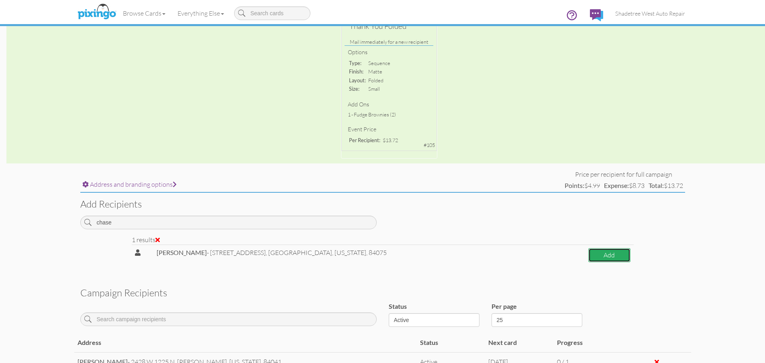
click at [622, 252] on button "Add" at bounding box center [609, 255] width 42 height 14
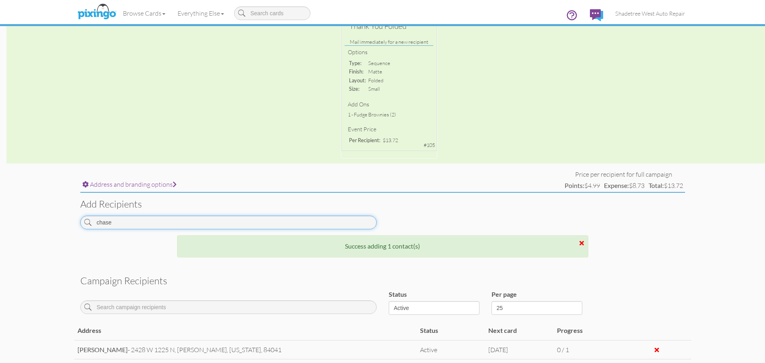
drag, startPoint x: 133, startPoint y: 217, endPoint x: 104, endPoint y: 226, distance: 30.9
click at [104, 226] on input "chase" at bounding box center [228, 223] width 296 height 14
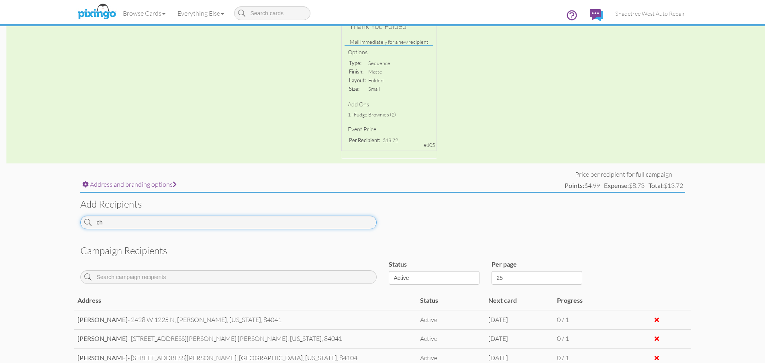
type input "c"
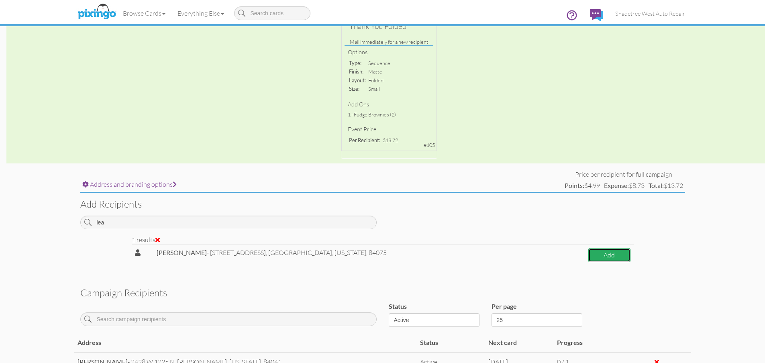
click at [588, 262] on button "Add" at bounding box center [609, 255] width 42 height 14
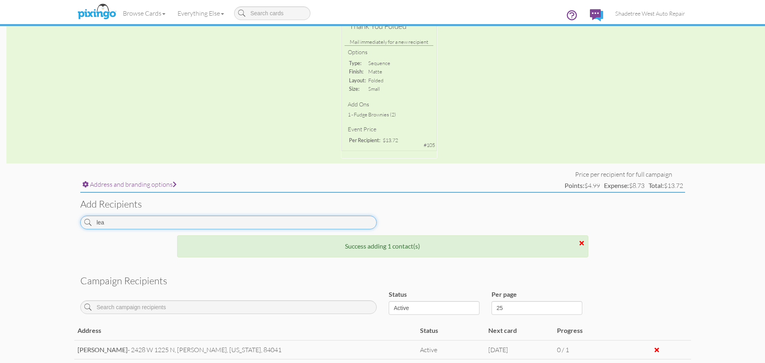
drag, startPoint x: 226, startPoint y: 226, endPoint x: 41, endPoint y: 228, distance: 184.6
click at [41, 228] on campaign-detail "Toggle navigation Visit Pixingo Mobile Browse Cards Business Accounting Automot…" at bounding box center [382, 174] width 765 height 670
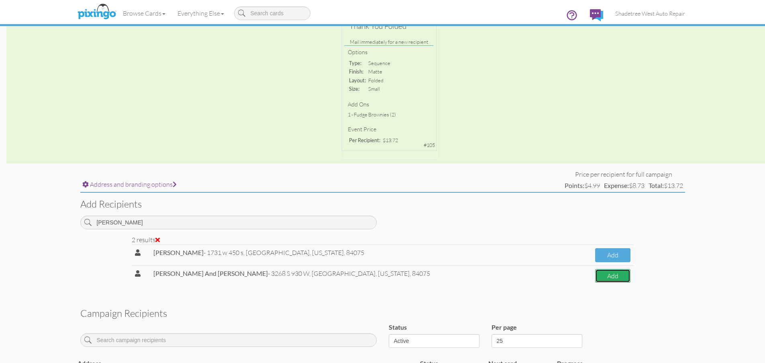
click at [626, 283] on button "Add" at bounding box center [612, 276] width 35 height 14
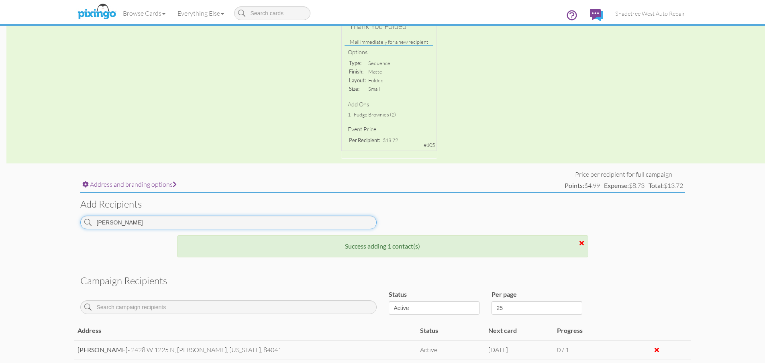
drag, startPoint x: 138, startPoint y: 223, endPoint x: 38, endPoint y: 223, distance: 100.3
click at [38, 223] on campaign-detail "Toggle navigation Visit Pixingo Mobile Browse Cards Business Accounting Automot…" at bounding box center [382, 183] width 765 height 689
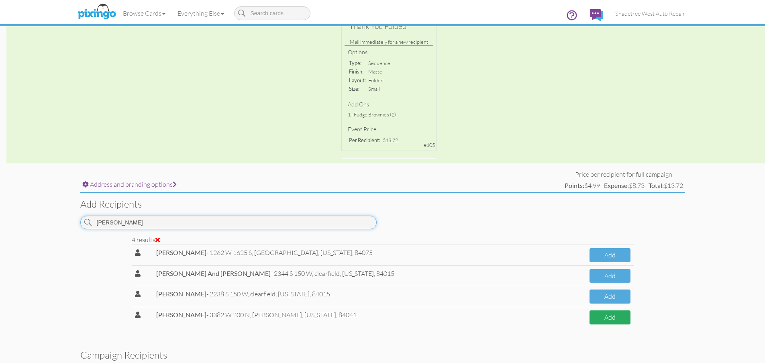
type input "[PERSON_NAME]"
click at [589, 320] on button "Add" at bounding box center [609, 317] width 41 height 14
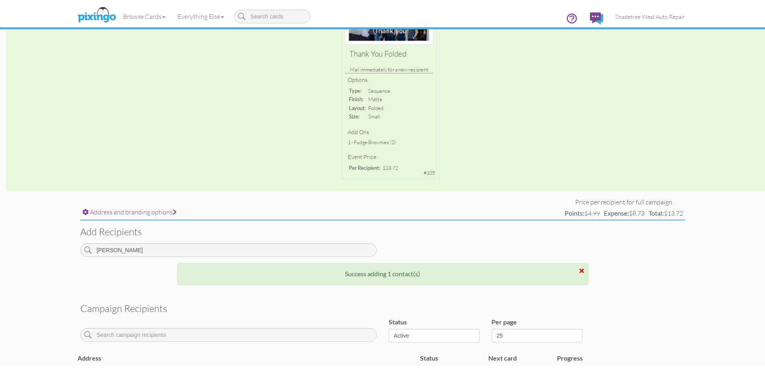
scroll to position [0, 0]
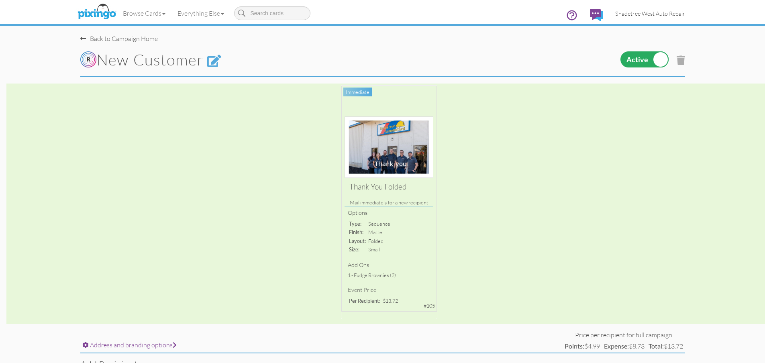
click at [661, 14] on span "Shadetree West Auto Repair" at bounding box center [650, 13] width 70 height 7
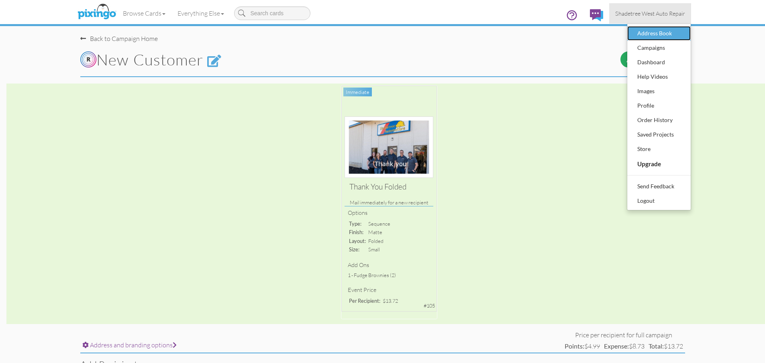
click at [654, 32] on div "Address Book" at bounding box center [658, 33] width 47 height 12
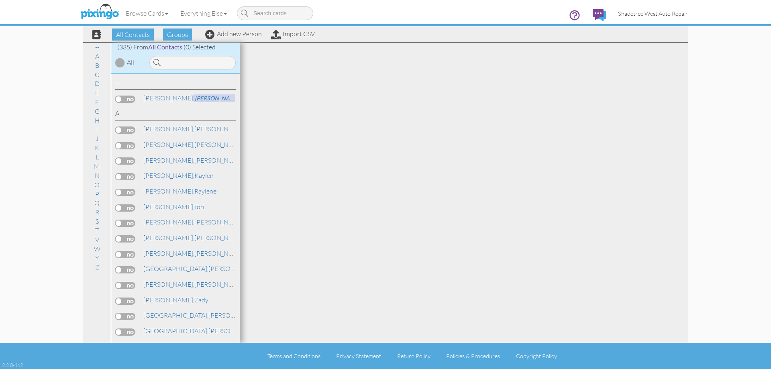
click at [643, 13] on span "Shadetree West Auto Repair" at bounding box center [653, 13] width 70 height 7
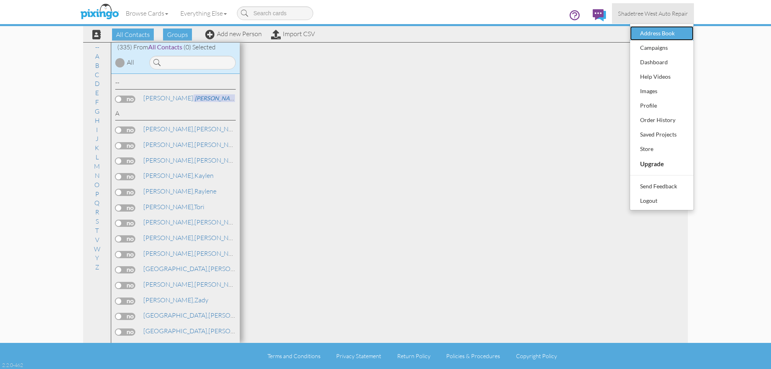
click at [643, 32] on div "Address Book" at bounding box center [661, 33] width 47 height 12
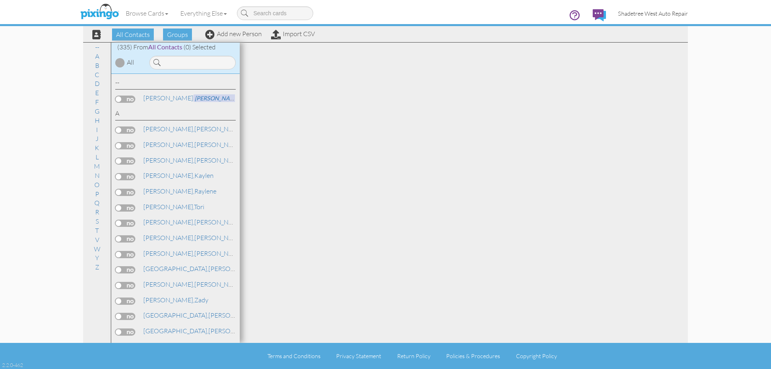
click at [655, 14] on span "Shadetree West Auto Repair" at bounding box center [653, 13] width 70 height 7
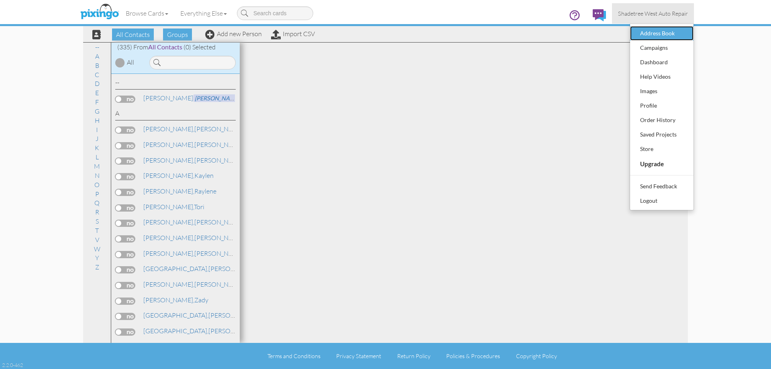
click at [654, 35] on div "Address Book" at bounding box center [661, 33] width 47 height 12
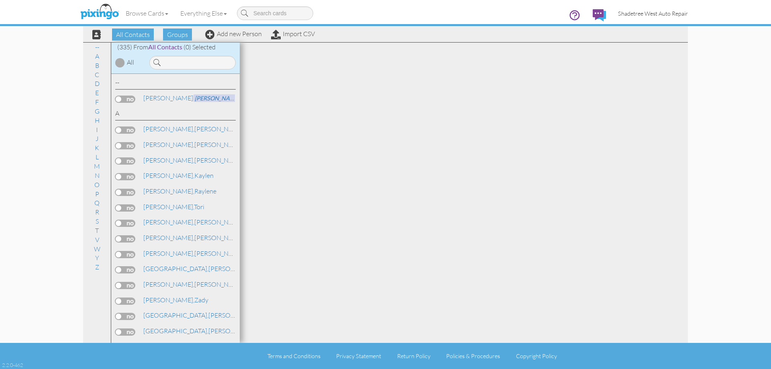
click at [655, 10] on span "Shadetree West Auto Repair" at bounding box center [653, 13] width 70 height 7
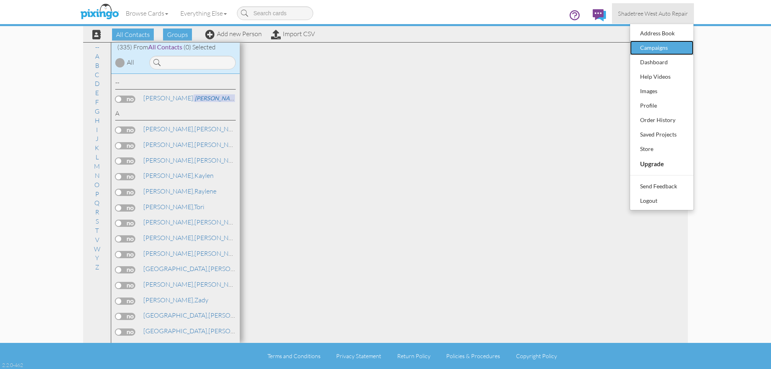
click at [649, 47] on div "Campaigns" at bounding box center [661, 48] width 47 height 12
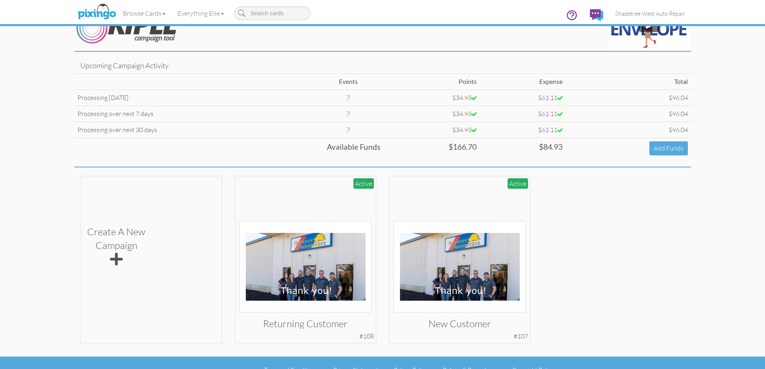
scroll to position [38, 0]
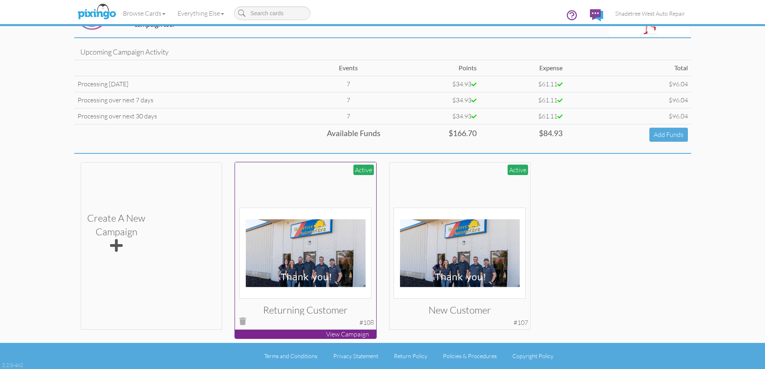
click at [331, 208] on img at bounding box center [305, 252] width 132 height 91
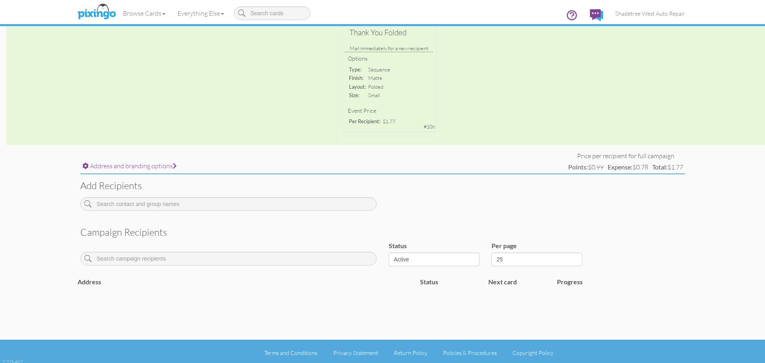
scroll to position [157, 0]
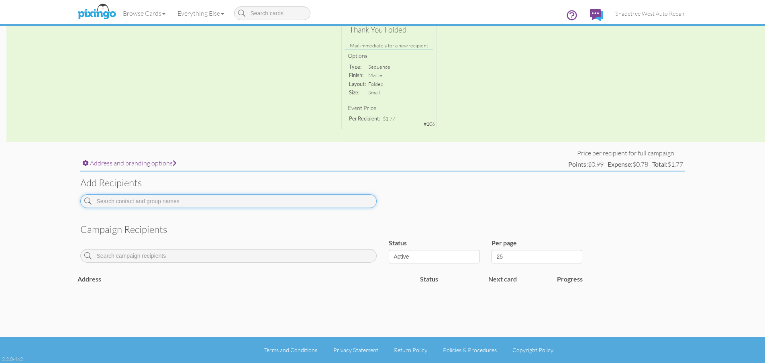
click at [285, 202] on input at bounding box center [228, 201] width 296 height 14
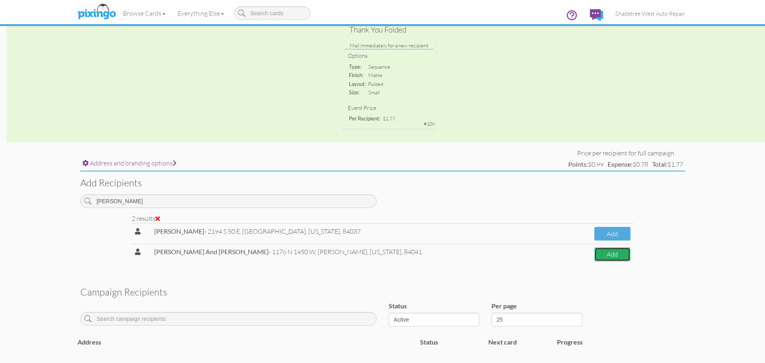
click at [608, 251] on button "Add" at bounding box center [612, 254] width 36 height 14
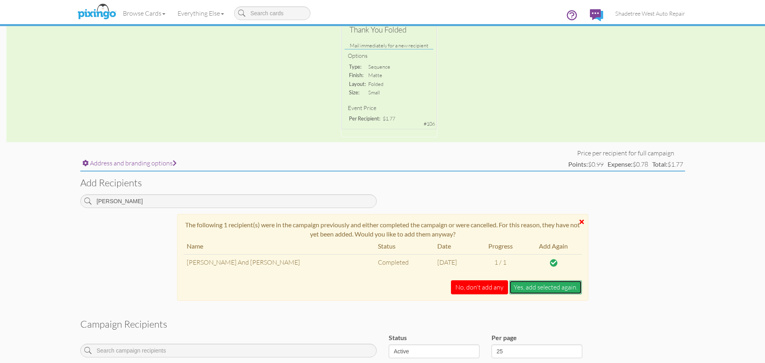
click at [558, 287] on button "Yes, add selected again." at bounding box center [545, 287] width 73 height 14
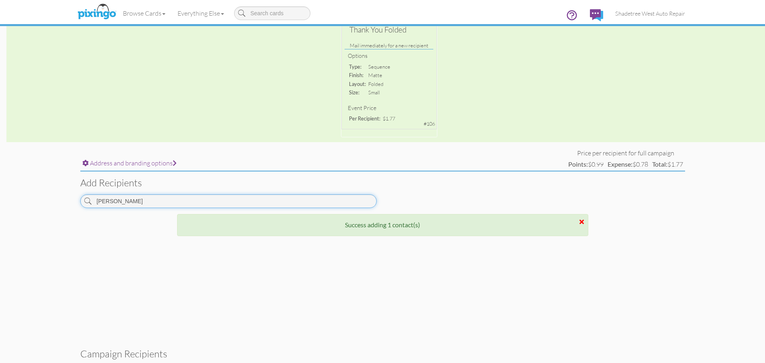
drag, startPoint x: 161, startPoint y: 201, endPoint x: 0, endPoint y: 203, distance: 160.9
click at [0, 203] on campaign-detail "Toggle navigation Visit Pixingo Mobile Browse Cards Business Accounting Automot…" at bounding box center [382, 165] width 765 height 645
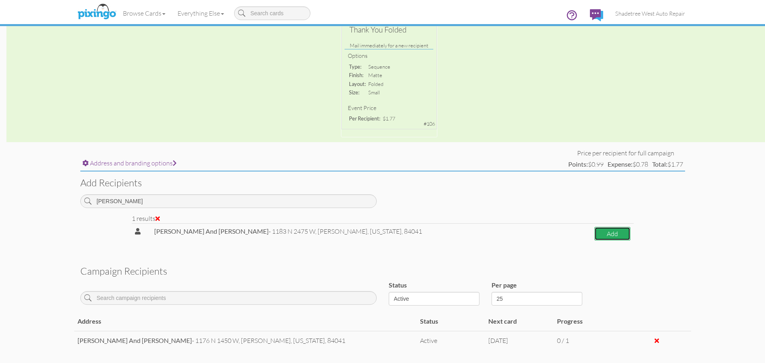
click at [624, 232] on button "Add" at bounding box center [612, 234] width 36 height 14
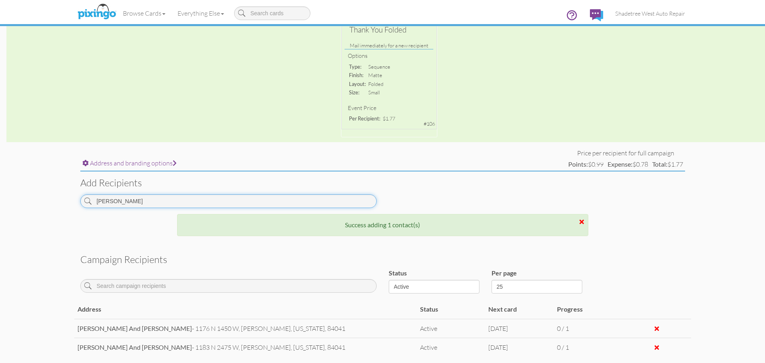
drag, startPoint x: 126, startPoint y: 203, endPoint x: 64, endPoint y: 209, distance: 62.9
click at [64, 209] on campaign-detail "Toggle navigation Visit Pixingo Mobile Browse Cards Business Accounting Automot…" at bounding box center [382, 137] width 765 height 588
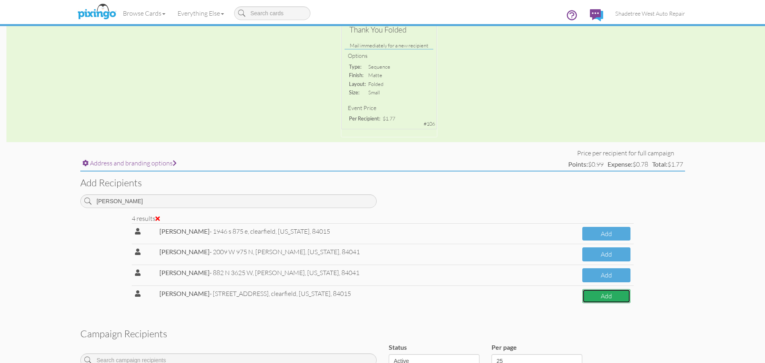
click at [622, 298] on button "Add" at bounding box center [606, 296] width 48 height 14
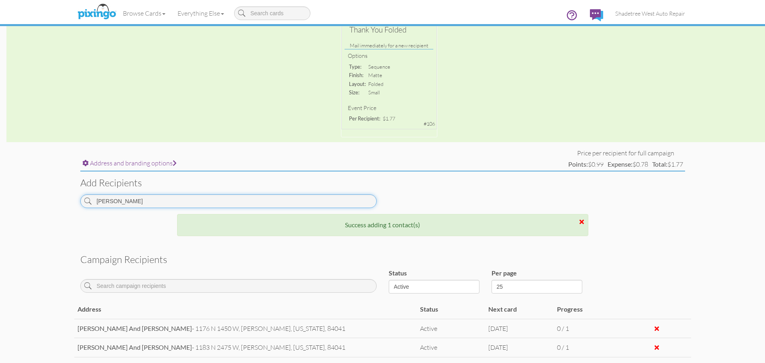
drag, startPoint x: 116, startPoint y: 201, endPoint x: 76, endPoint y: 206, distance: 40.8
click at [76, 206] on div "[PERSON_NAME]" at bounding box center [228, 204] width 308 height 20
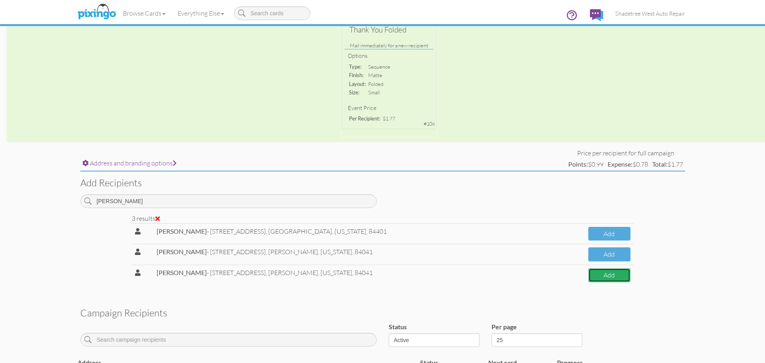
click at [620, 279] on button "Add" at bounding box center [609, 275] width 42 height 14
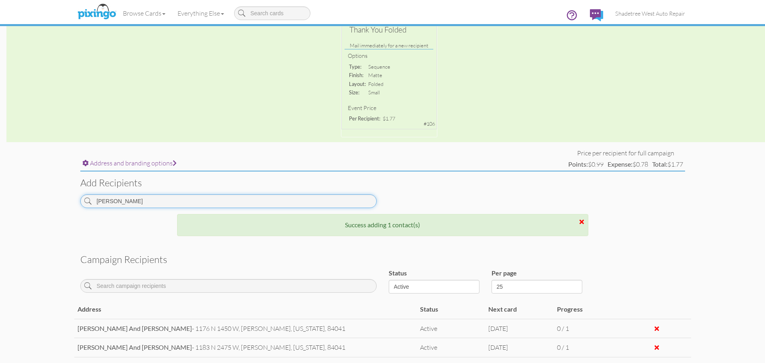
drag, startPoint x: 114, startPoint y: 202, endPoint x: 65, endPoint y: 200, distance: 48.2
click at [65, 200] on campaign-detail "Toggle navigation Visit Pixingo Mobile Browse Cards Business Accounting Automot…" at bounding box center [382, 156] width 765 height 626
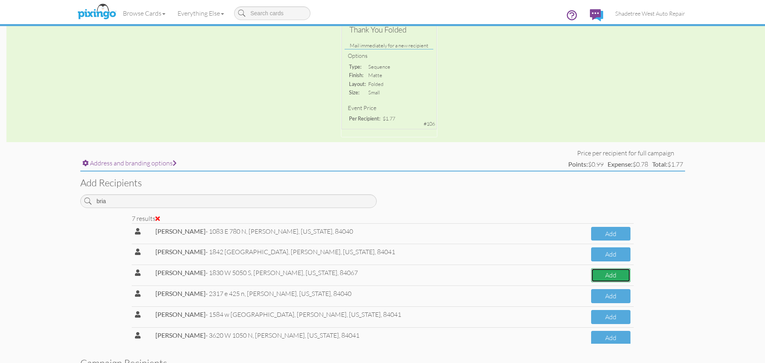
click at [600, 275] on button "Add" at bounding box center [610, 275] width 39 height 14
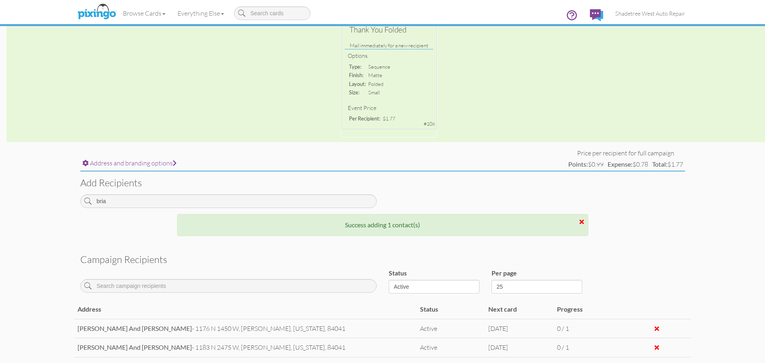
click at [581, 219] on div at bounding box center [581, 221] width 4 height 6
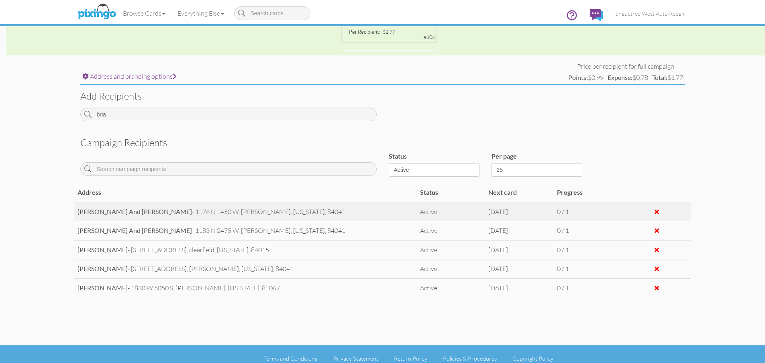
scroll to position [252, 0]
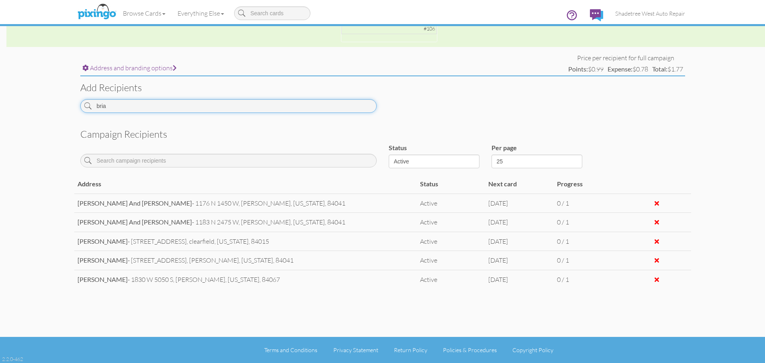
drag, startPoint x: 199, startPoint y: 104, endPoint x: 0, endPoint y: 102, distance: 199.5
click at [0, 102] on campaign-detail "Toggle navigation Visit Pixingo Mobile Browse Cards Business Accounting Automot…" at bounding box center [382, 55] width 765 height 615
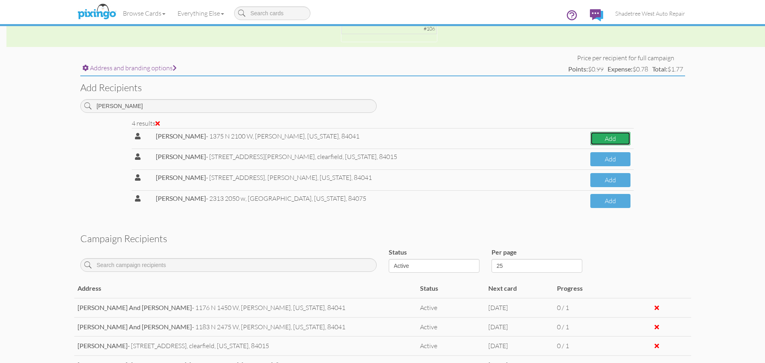
click at [602, 135] on button "Add" at bounding box center [610, 139] width 40 height 14
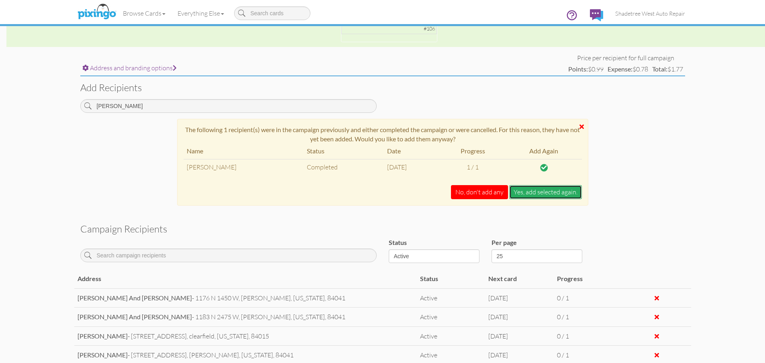
click at [520, 197] on button "Yes, add selected again." at bounding box center [545, 192] width 73 height 14
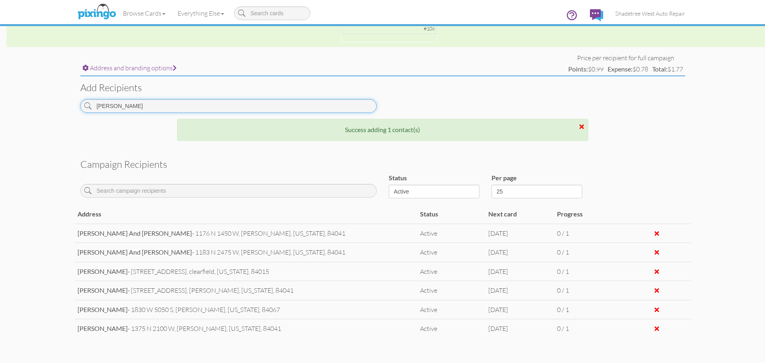
drag, startPoint x: 131, startPoint y: 109, endPoint x: 59, endPoint y: 116, distance: 72.2
click at [59, 116] on campaign-detail "Toggle navigation Visit Pixingo Mobile Browse Cards Business Accounting Automot…" at bounding box center [382, 80] width 765 height 665
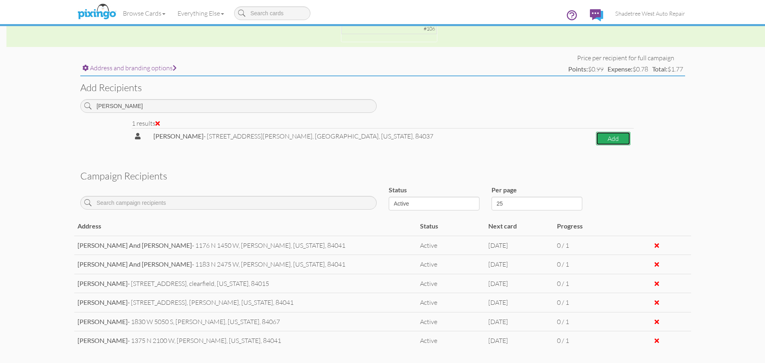
click at [621, 141] on button "Add" at bounding box center [613, 139] width 35 height 14
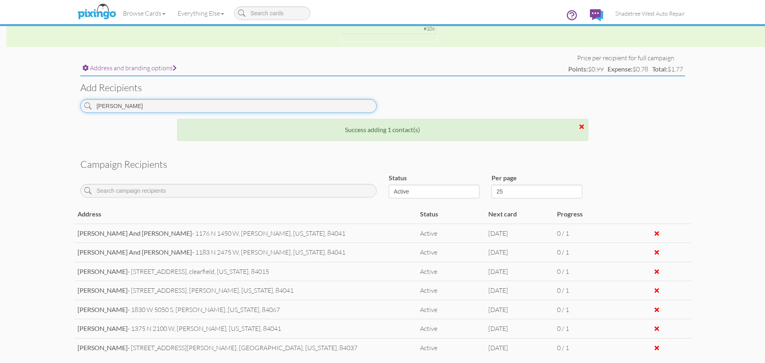
drag, startPoint x: 150, startPoint y: 105, endPoint x: 71, endPoint y: 124, distance: 81.2
click at [71, 124] on campaign-detail "Toggle navigation Visit Pixingo Mobile Browse Cards Business Accounting Automot…" at bounding box center [382, 89] width 765 height 683
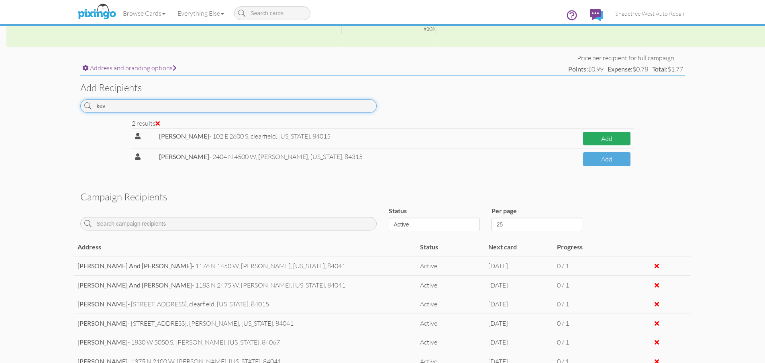
type input "kev"
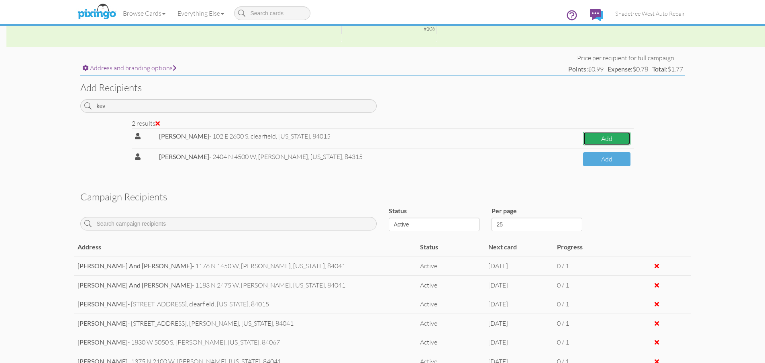
click at [583, 132] on button "Add" at bounding box center [606, 139] width 47 height 14
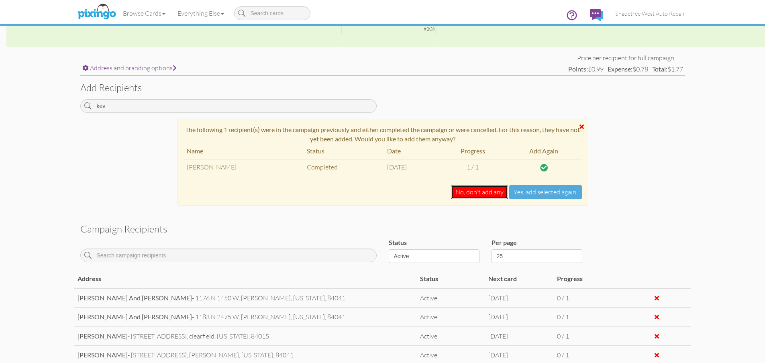
click at [479, 193] on button "No, don't add any" at bounding box center [479, 192] width 57 height 14
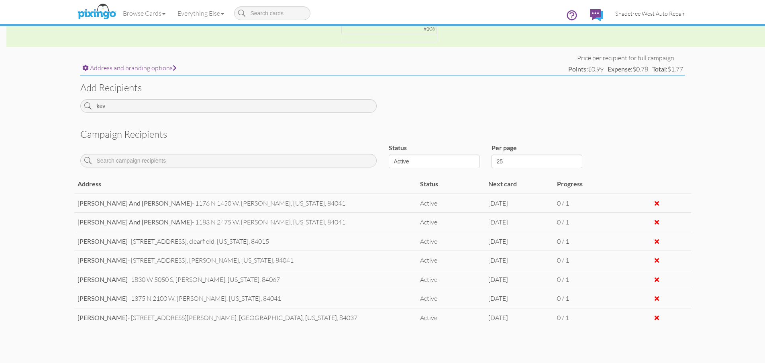
click at [658, 19] on link "Shadetree West Auto Repair" at bounding box center [650, 13] width 82 height 20
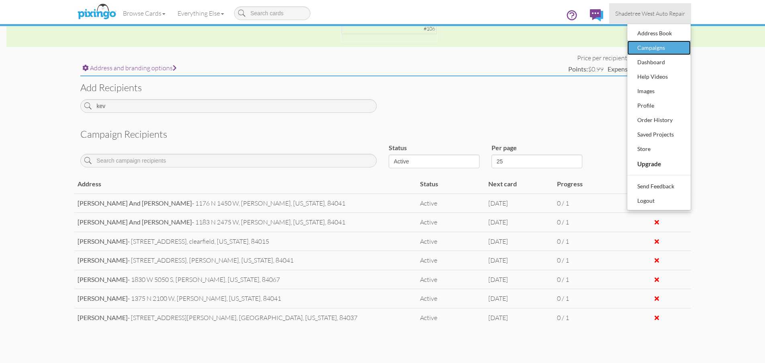
click at [668, 47] on div "Campaigns" at bounding box center [658, 48] width 47 height 12
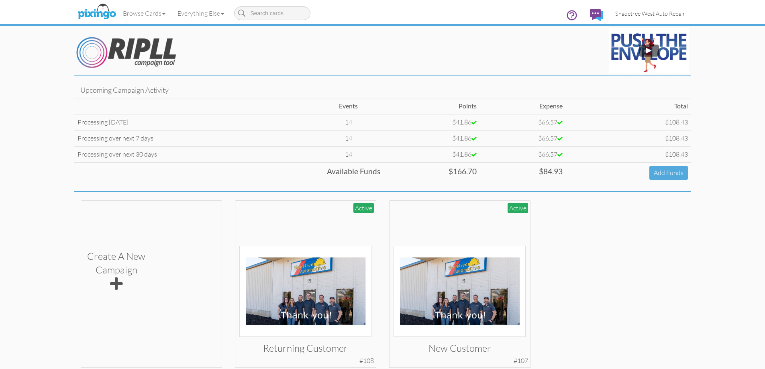
click at [660, 14] on span "Shadetree West Auto Repair" at bounding box center [650, 13] width 70 height 7
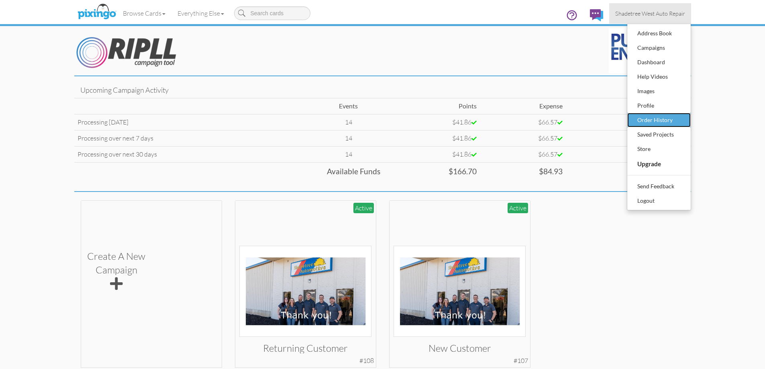
click at [666, 120] on div "Order History" at bounding box center [658, 120] width 47 height 12
